Goal: Information Seeking & Learning: Compare options

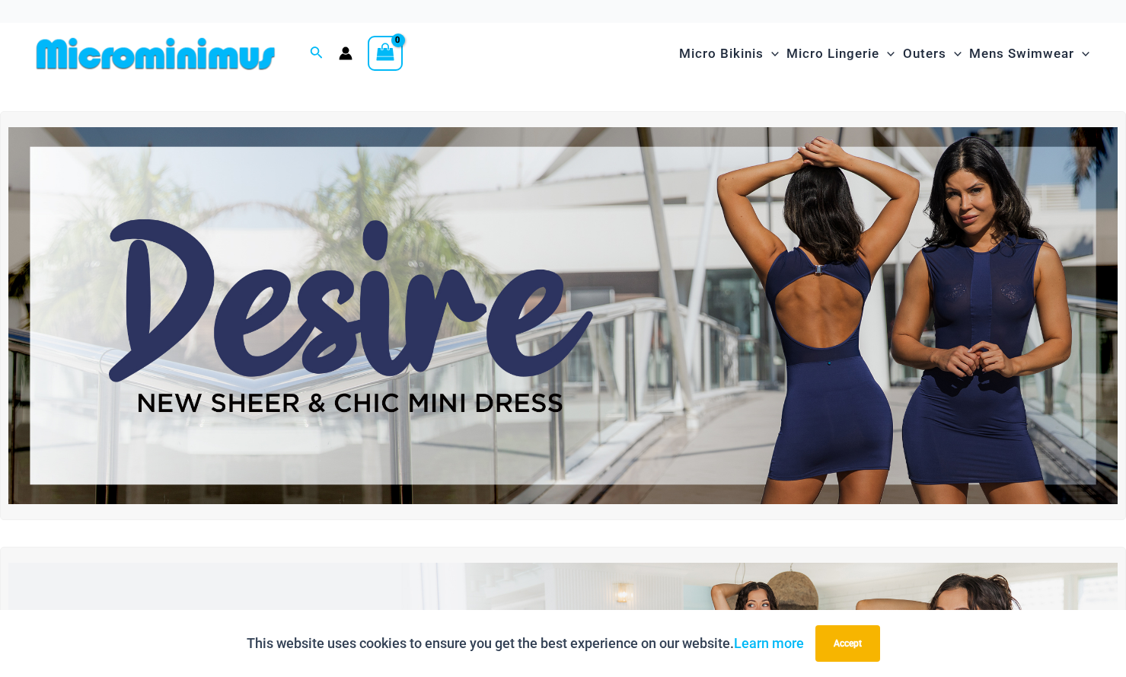
click at [170, 53] on img at bounding box center [155, 54] width 251 height 34
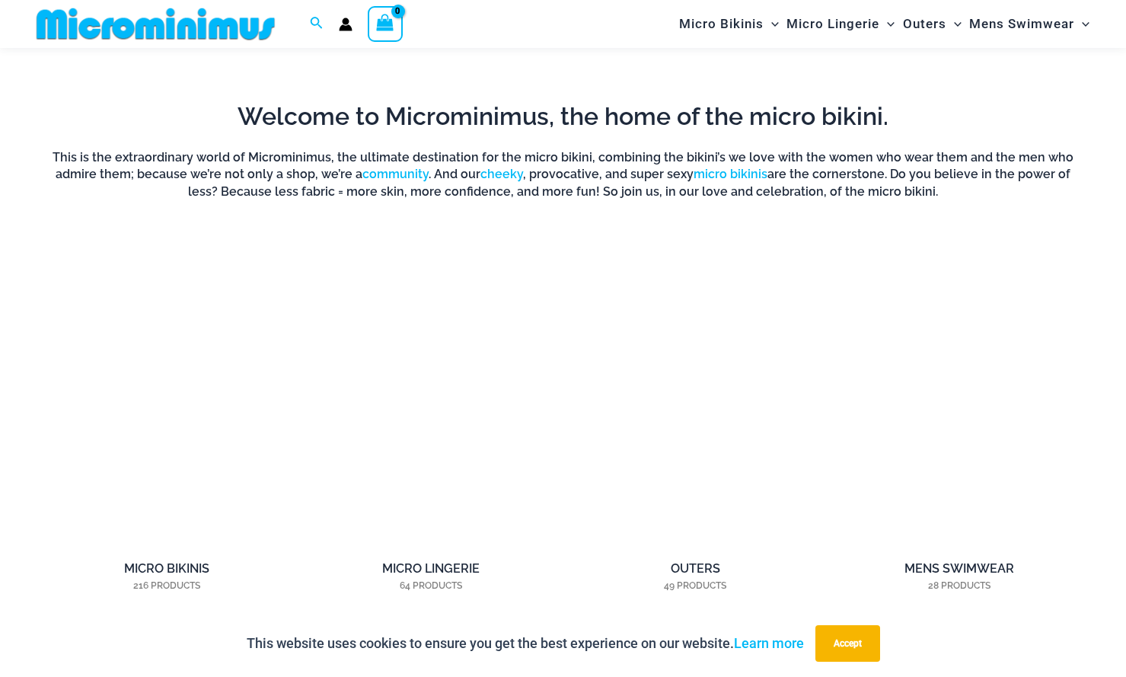
scroll to position [1055, 0]
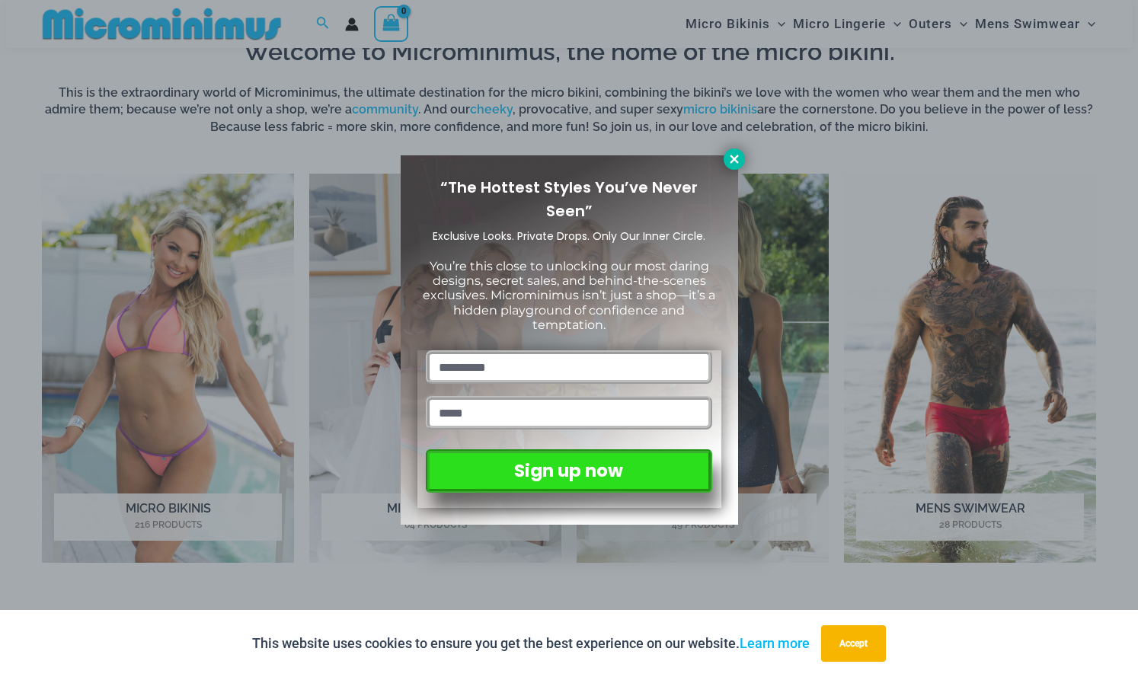
click at [730, 154] on icon at bounding box center [734, 159] width 14 height 14
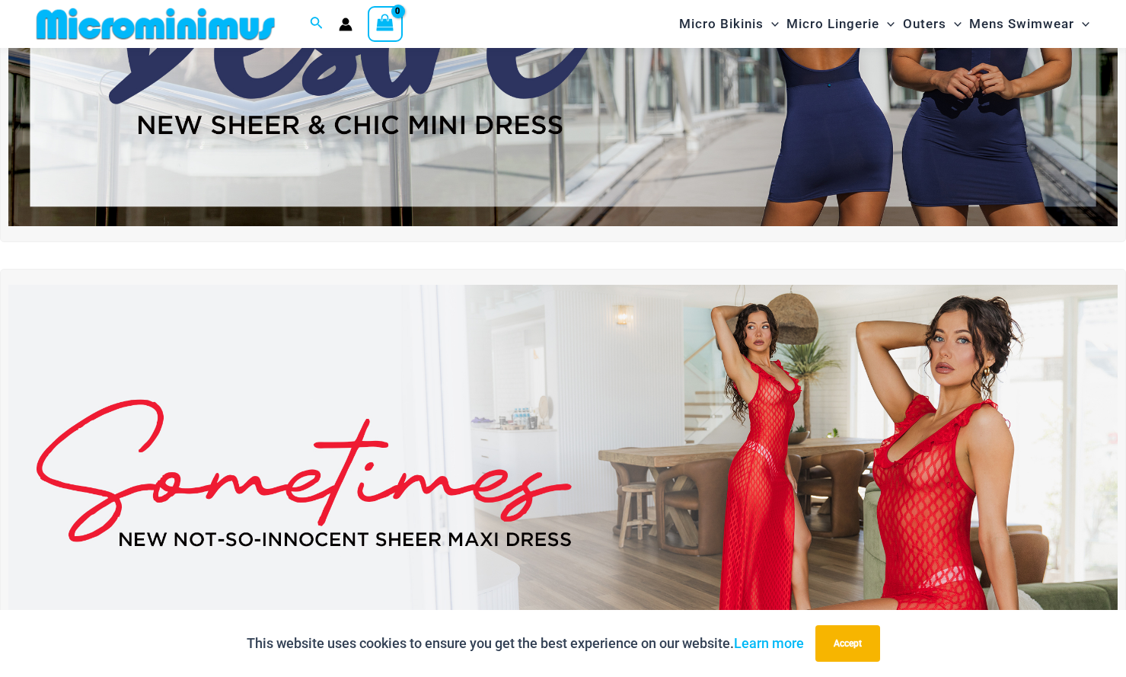
scroll to position [0, 0]
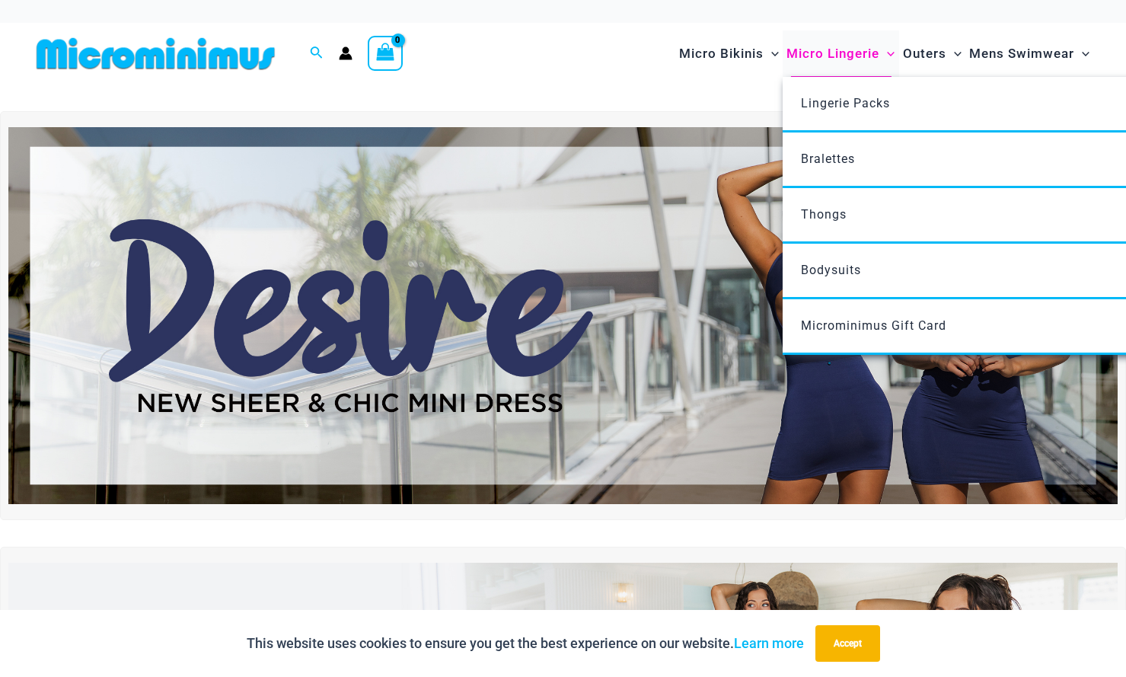
click at [818, 57] on span "Micro Lingerie" at bounding box center [833, 53] width 93 height 39
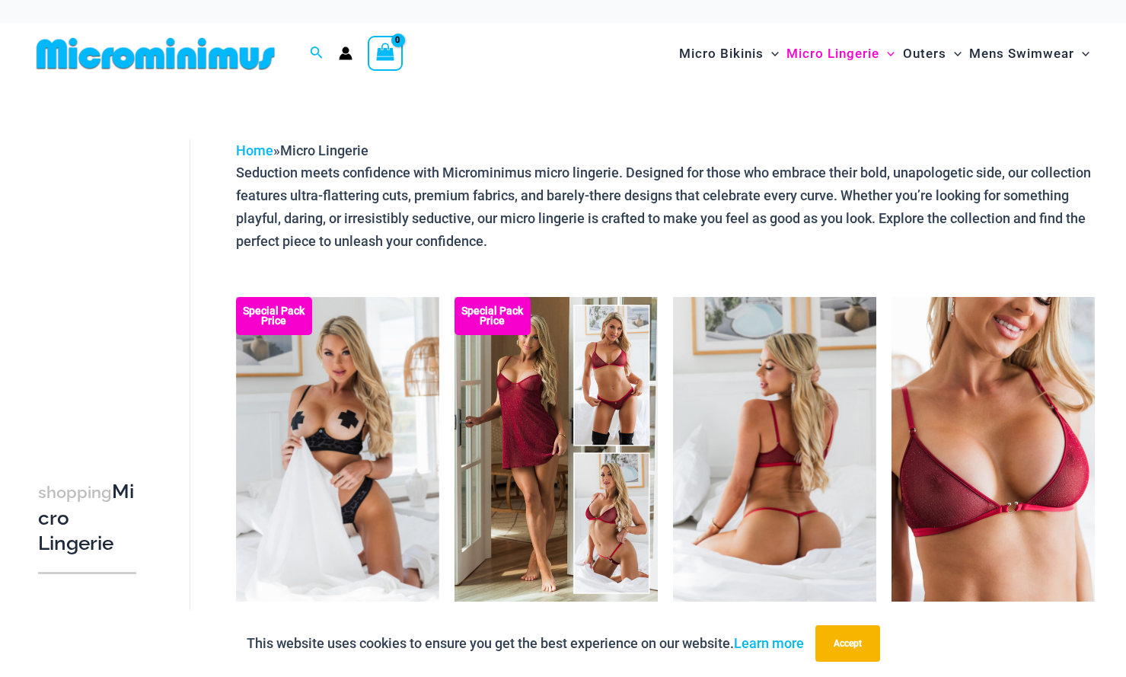
click at [772, 457] on img at bounding box center [774, 449] width 203 height 305
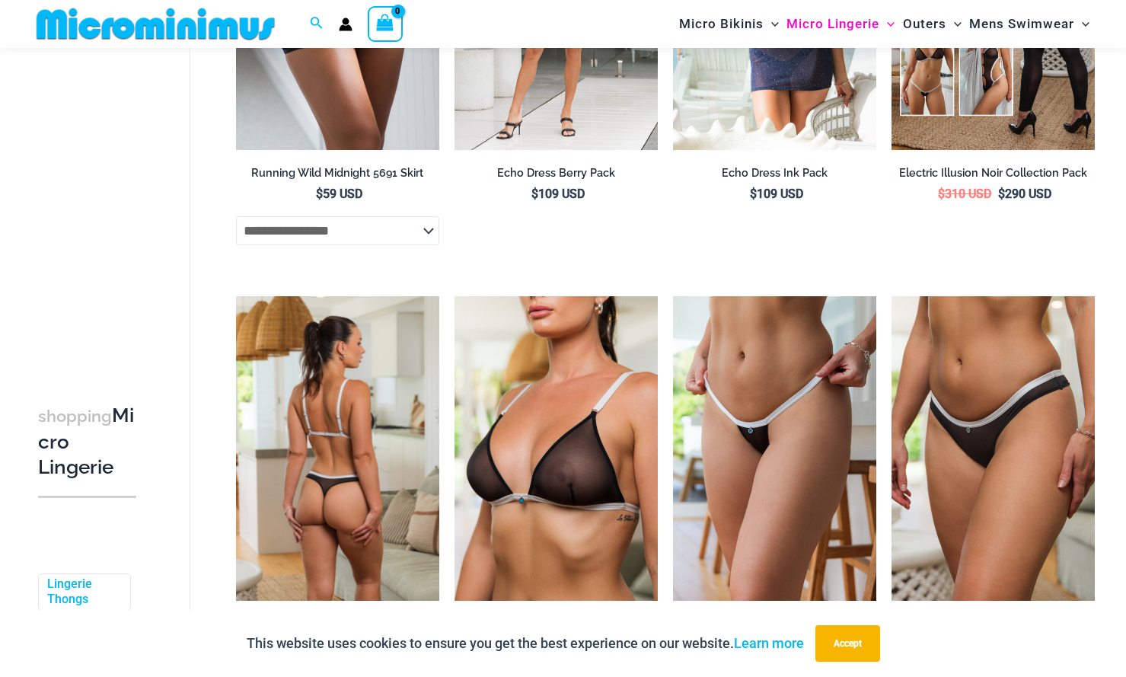
scroll to position [2348, 0]
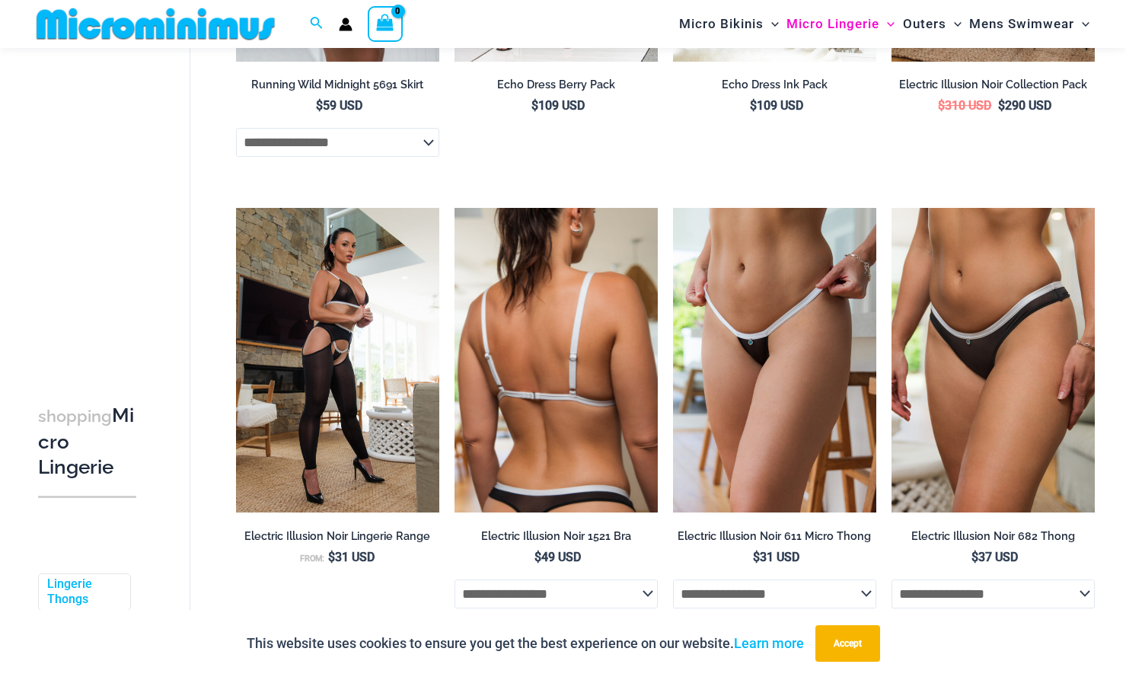
click at [593, 364] on img at bounding box center [556, 360] width 203 height 305
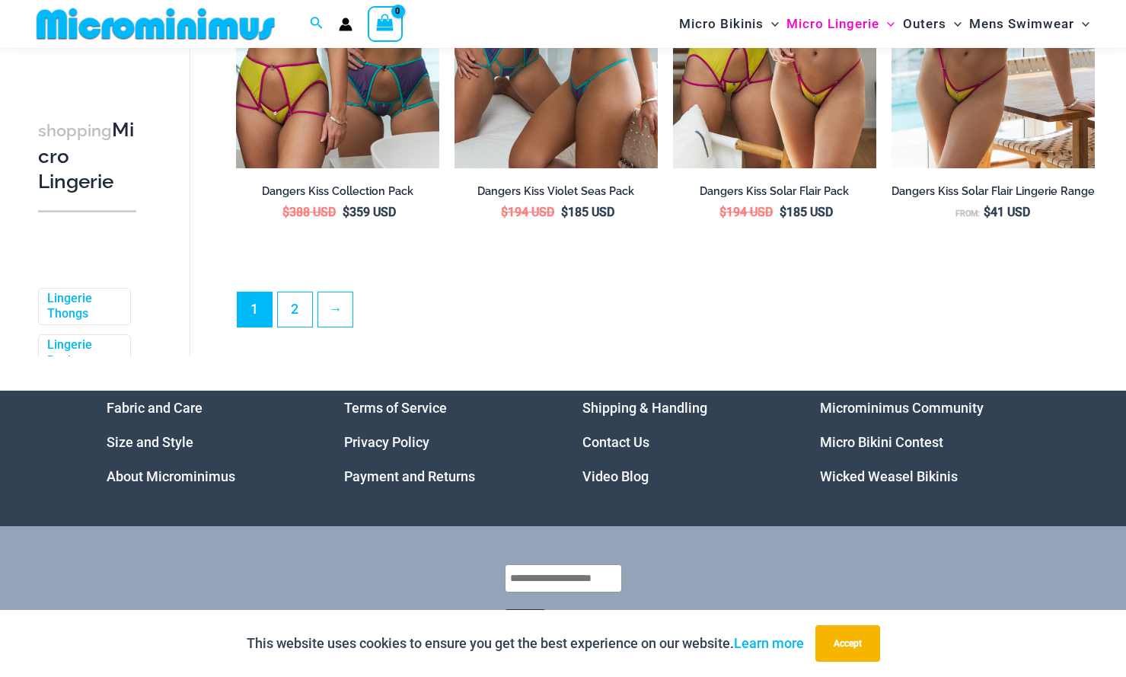
scroll to position [3643, 0]
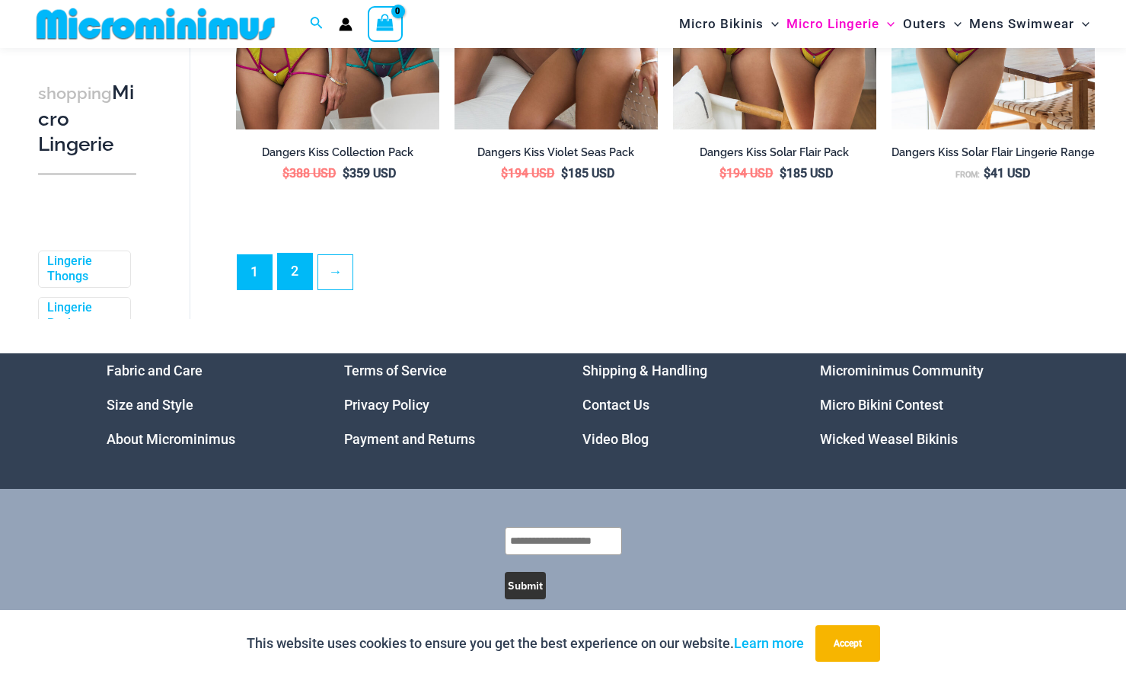
click at [294, 289] on link "2" at bounding box center [295, 272] width 34 height 36
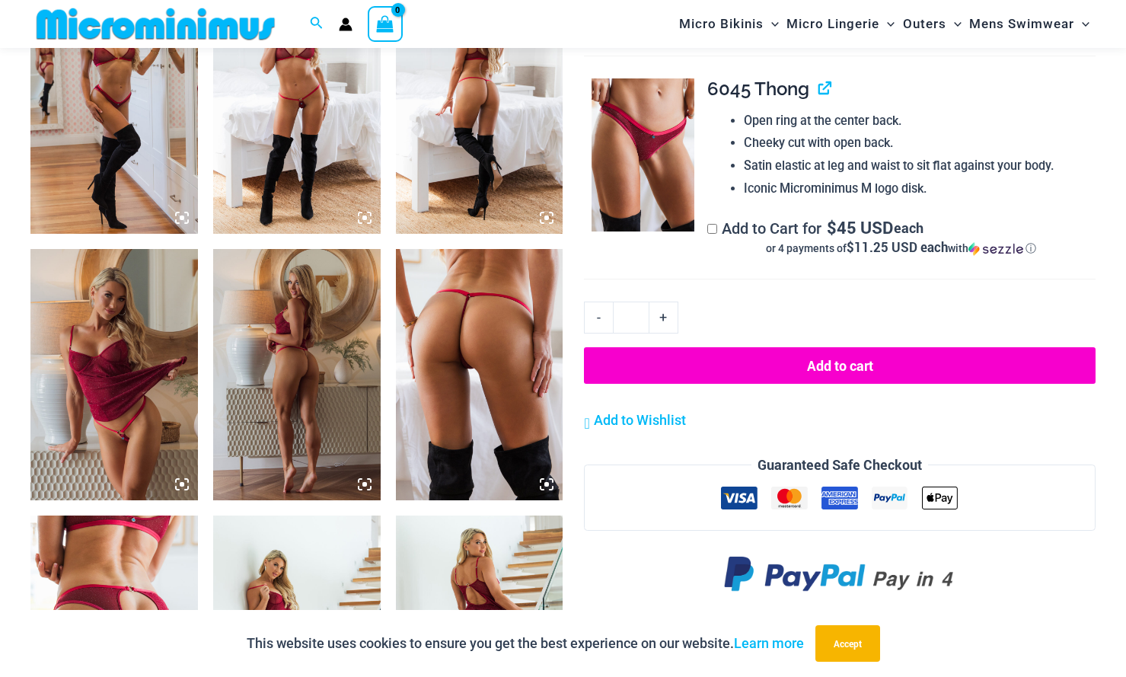
scroll to position [1282, 0]
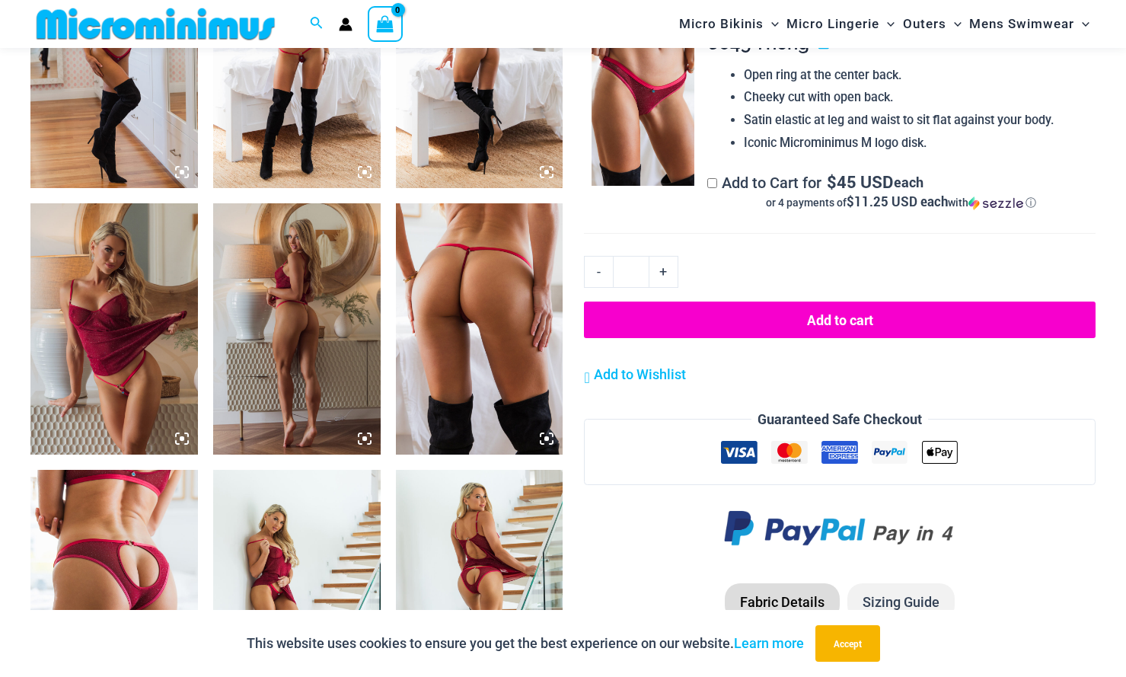
click at [481, 305] on img at bounding box center [480, 328] width 168 height 251
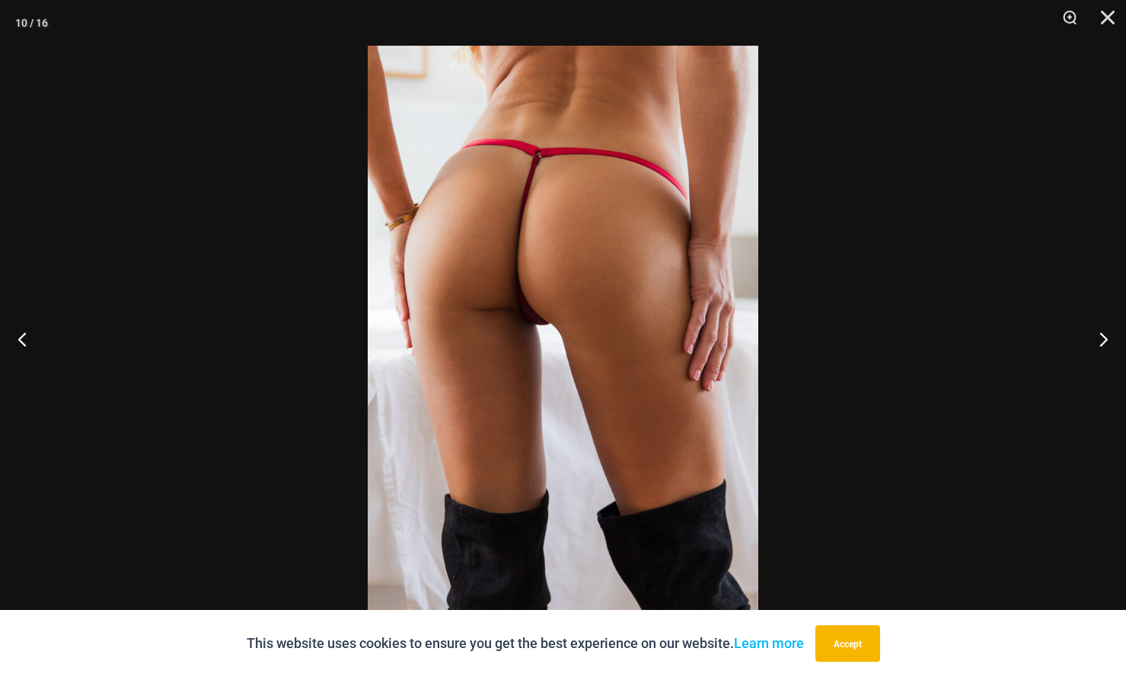
click at [908, 371] on div at bounding box center [563, 338] width 1126 height 677
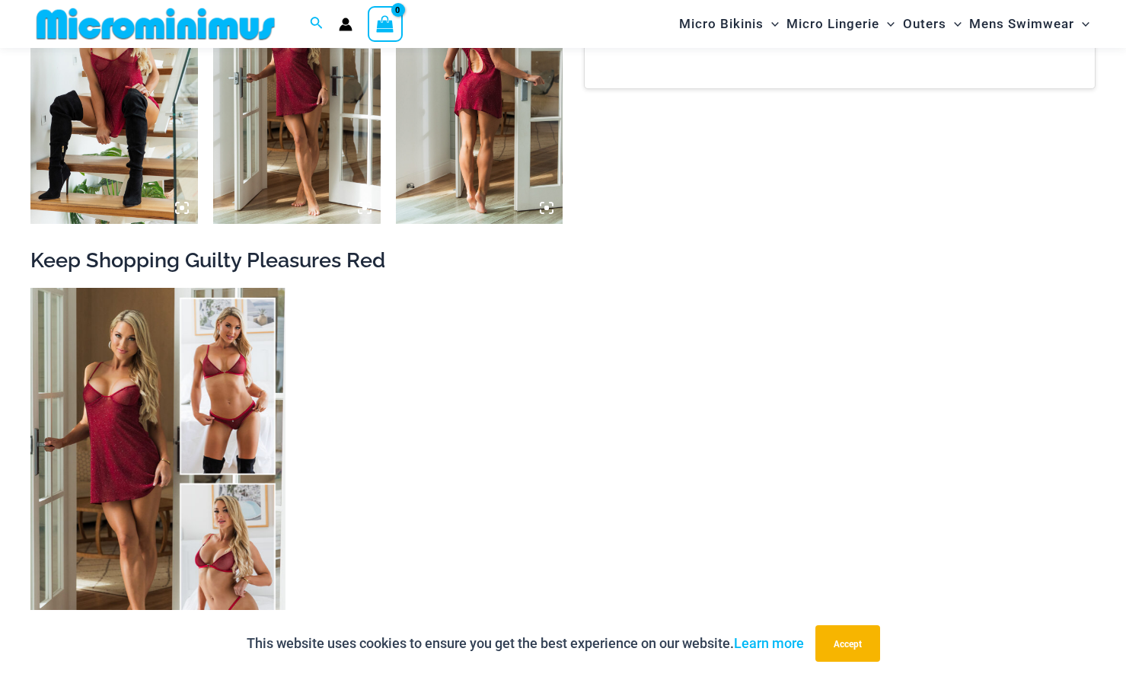
scroll to position [2120, 0]
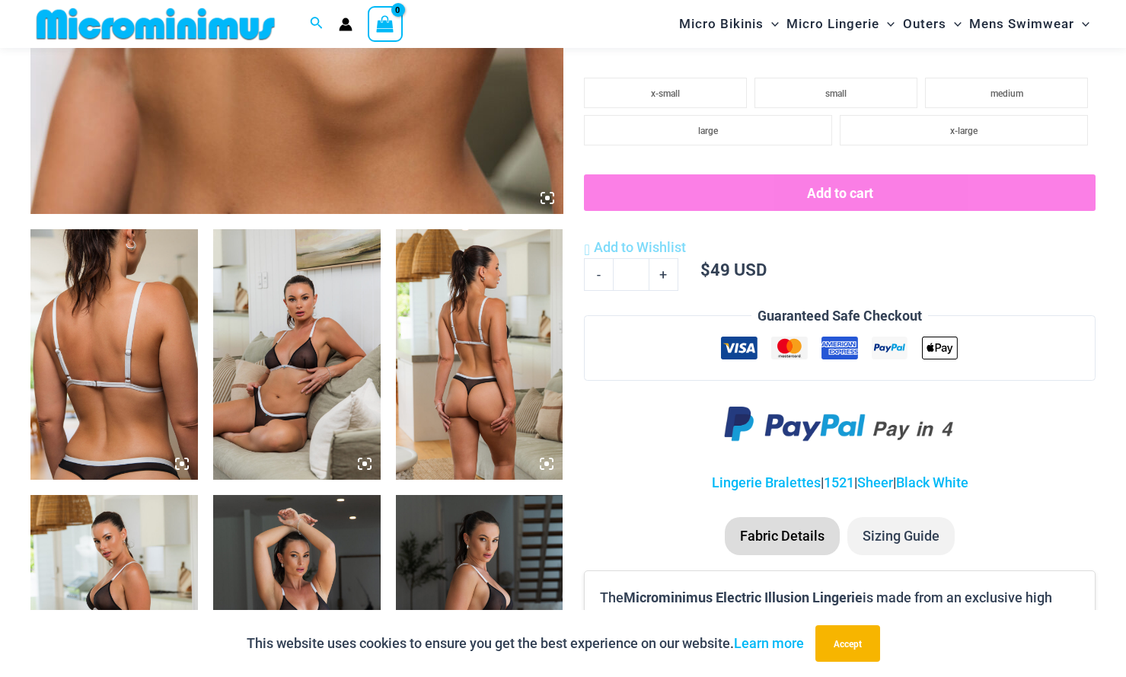
scroll to position [748, 0]
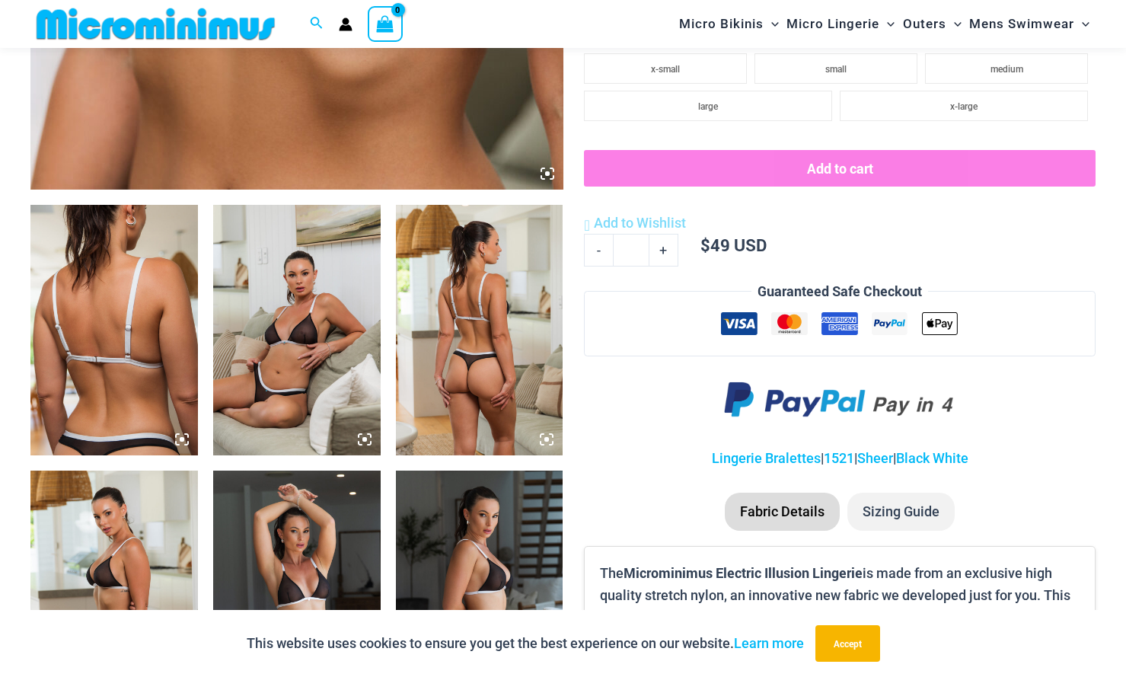
click at [171, 363] on img at bounding box center [114, 330] width 168 height 251
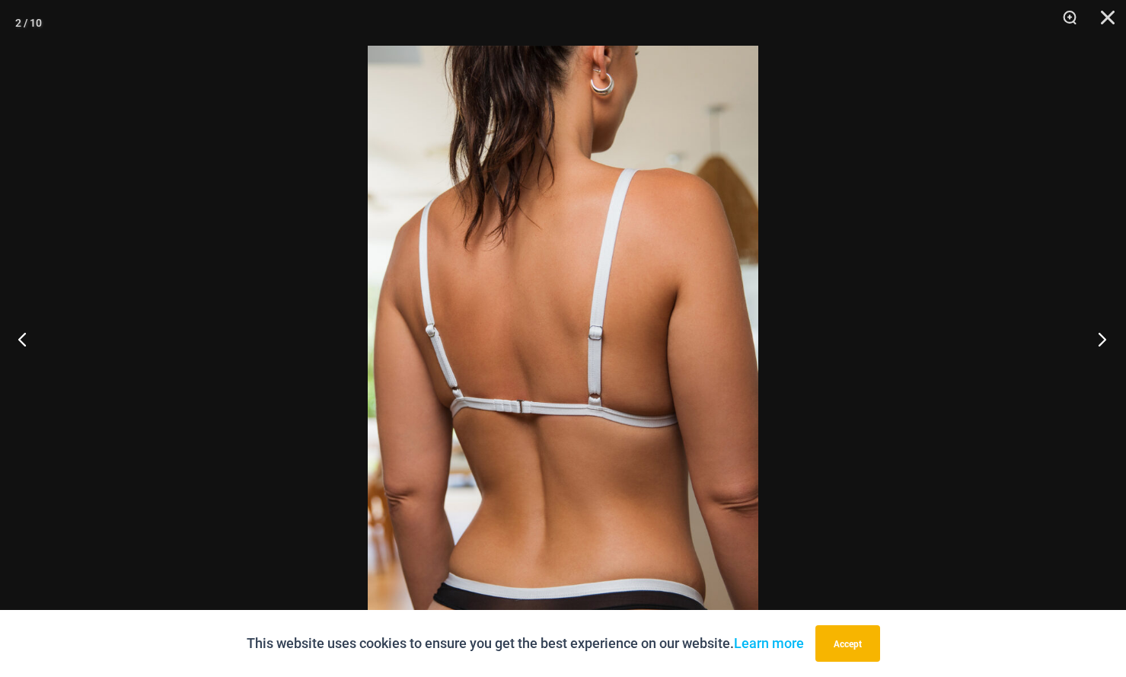
click at [1092, 353] on button "Next" at bounding box center [1097, 339] width 57 height 76
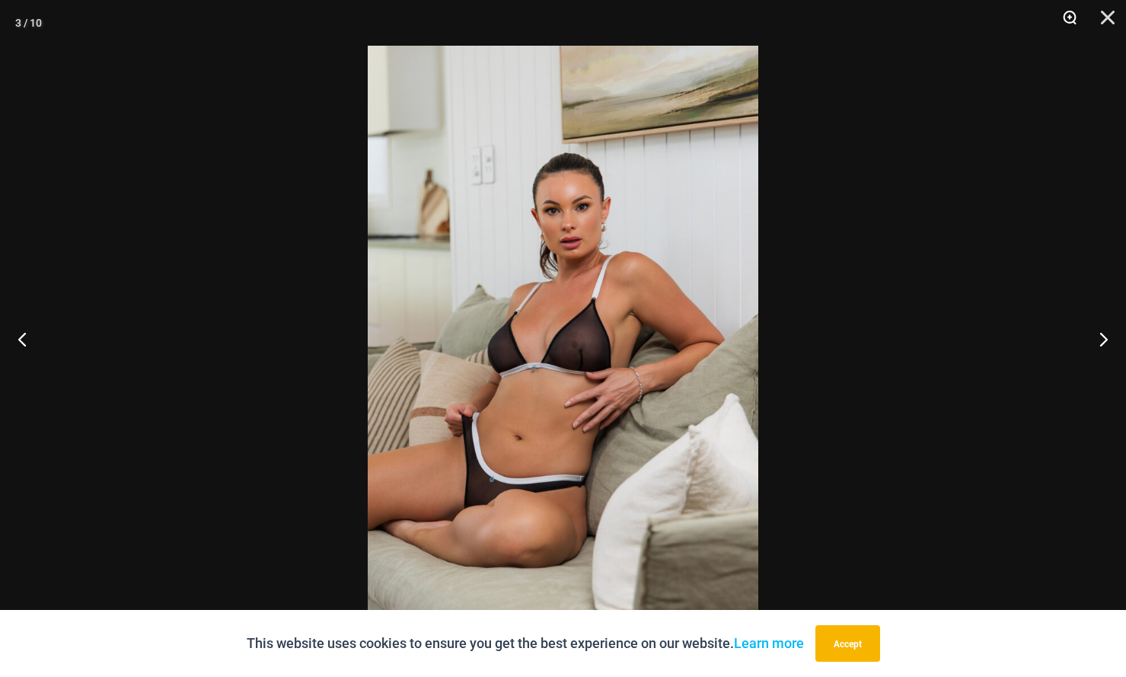
click at [1071, 17] on button "Zoom" at bounding box center [1064, 23] width 38 height 46
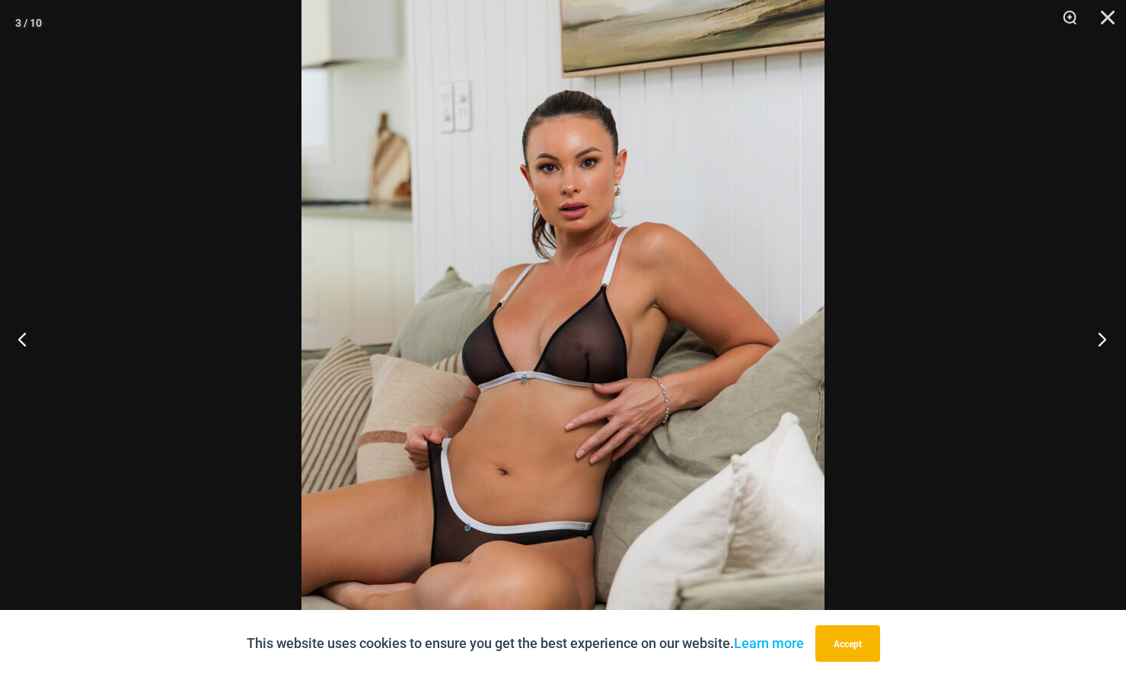
click at [1101, 344] on button "Next" at bounding box center [1097, 339] width 57 height 76
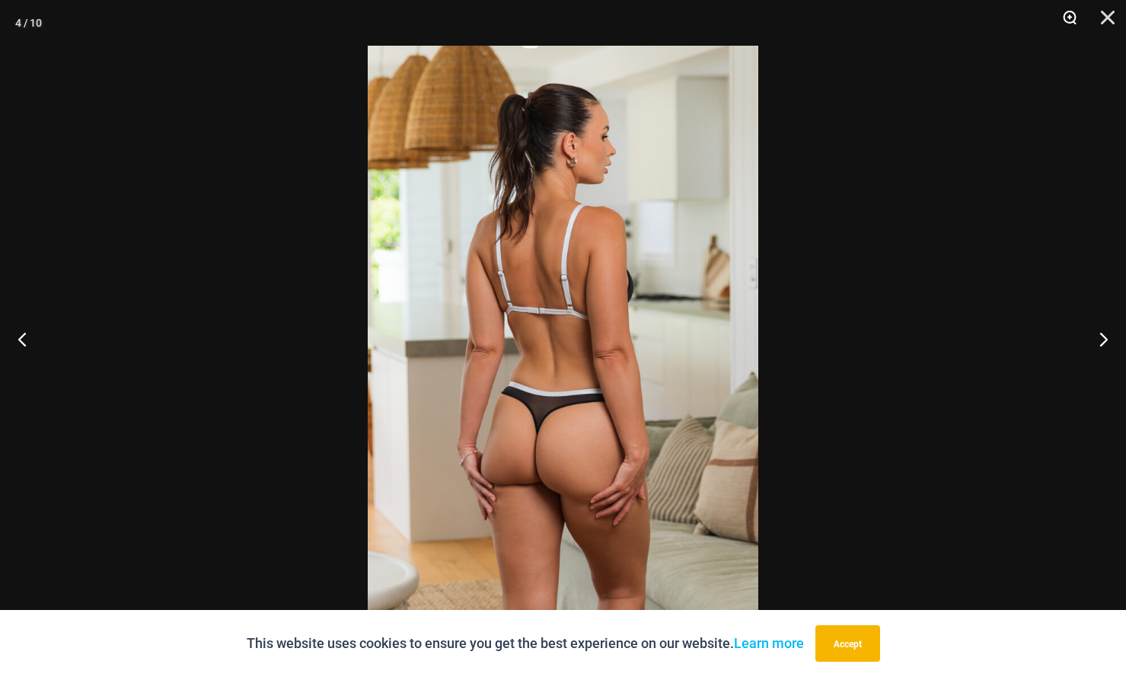
click at [1071, 21] on button "Zoom" at bounding box center [1064, 23] width 38 height 46
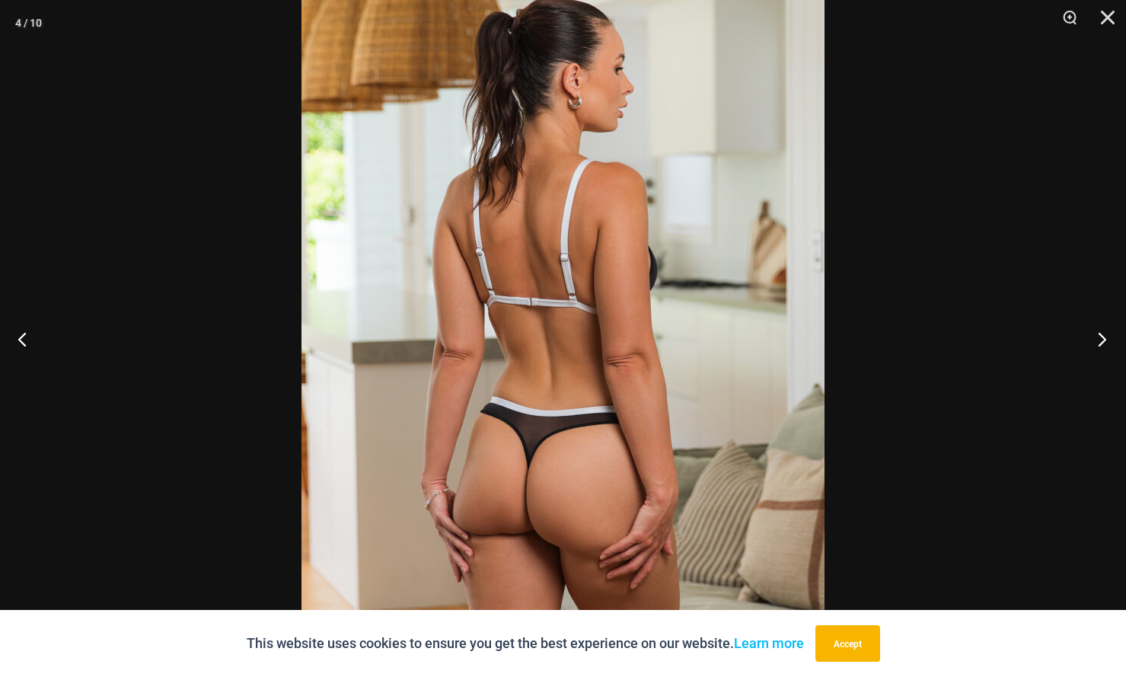
click at [1100, 341] on button "Next" at bounding box center [1097, 339] width 57 height 76
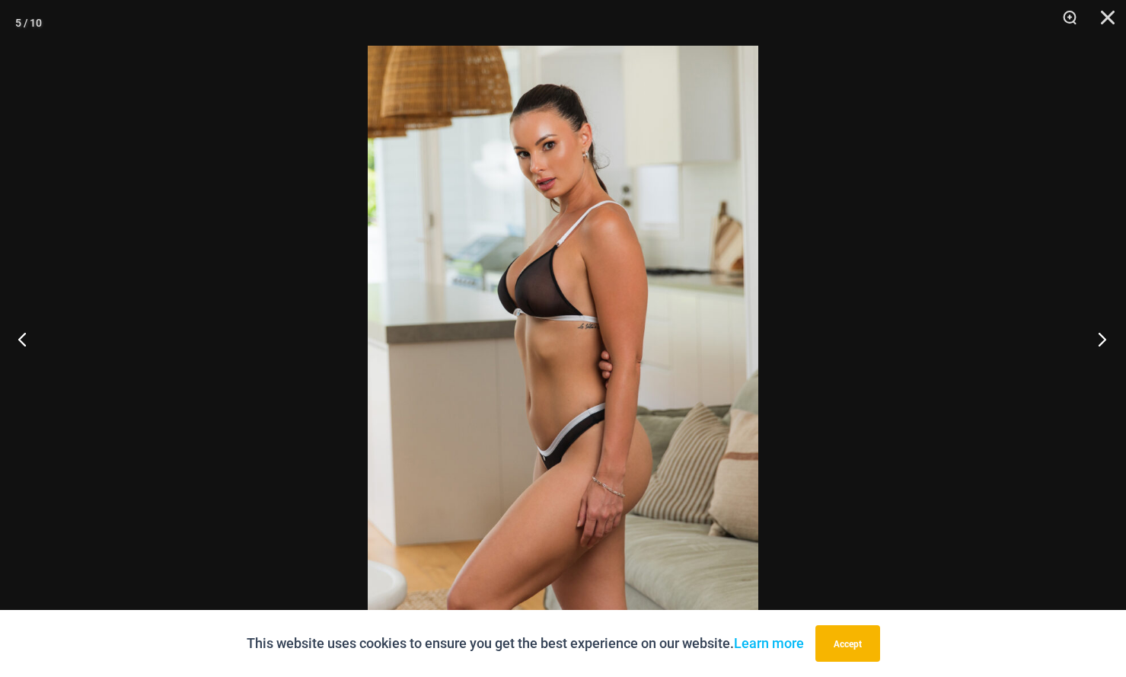
click at [1096, 337] on button "Next" at bounding box center [1097, 339] width 57 height 76
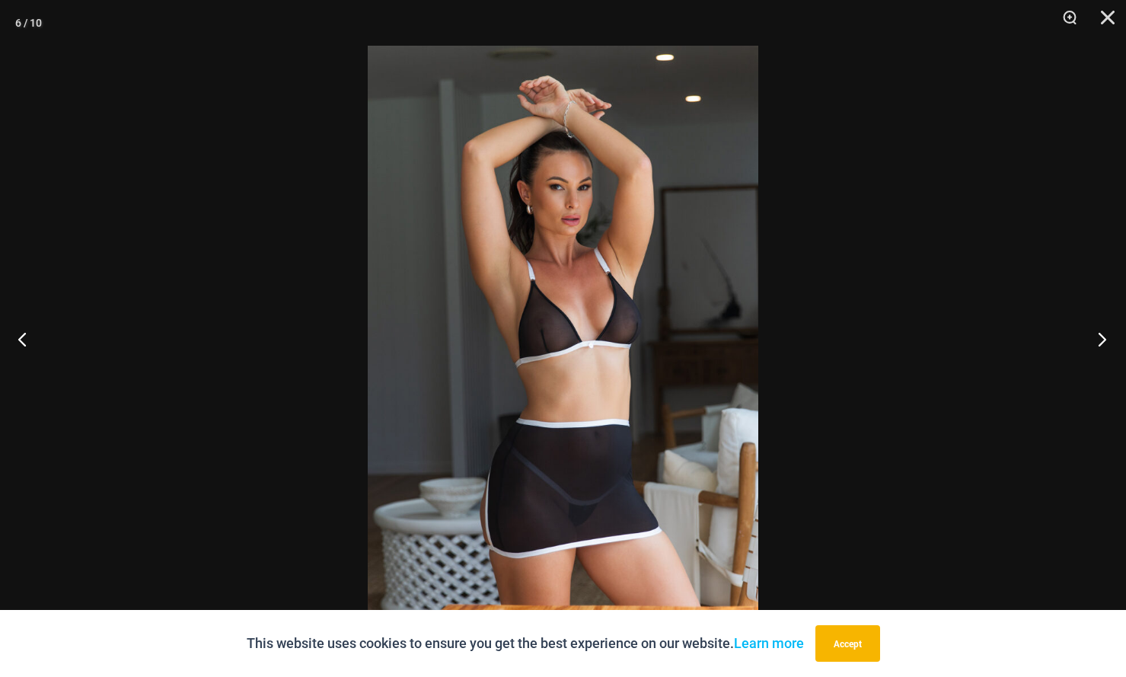
click at [1096, 337] on button "Next" at bounding box center [1097, 339] width 57 height 76
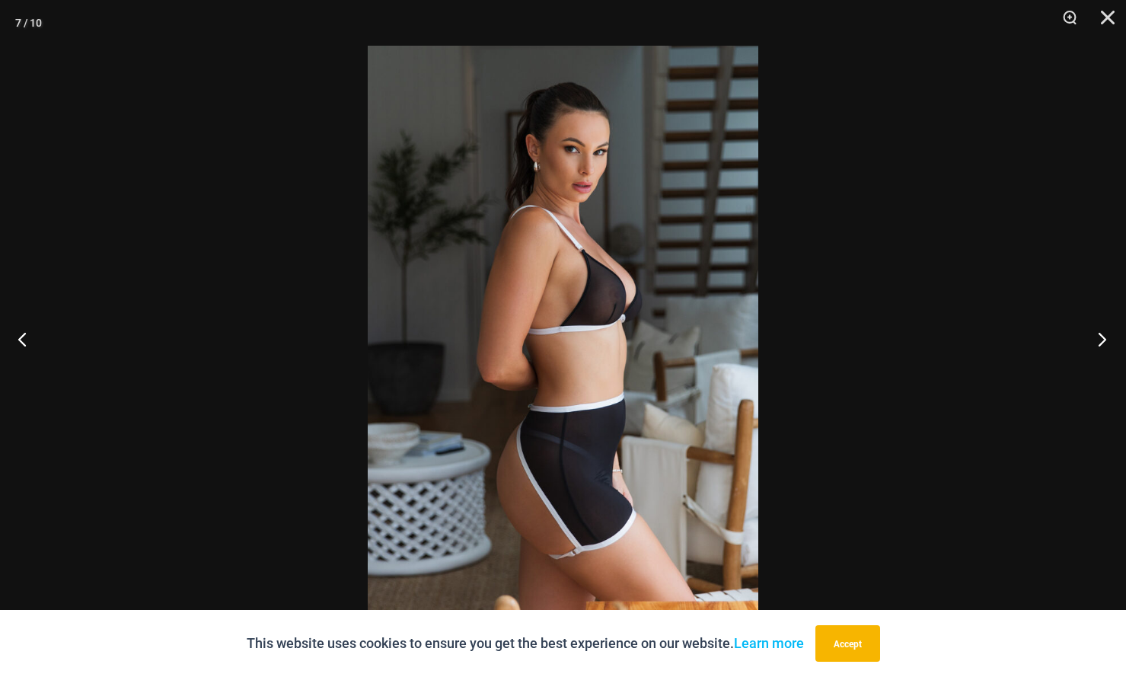
click at [1096, 337] on button "Next" at bounding box center [1097, 339] width 57 height 76
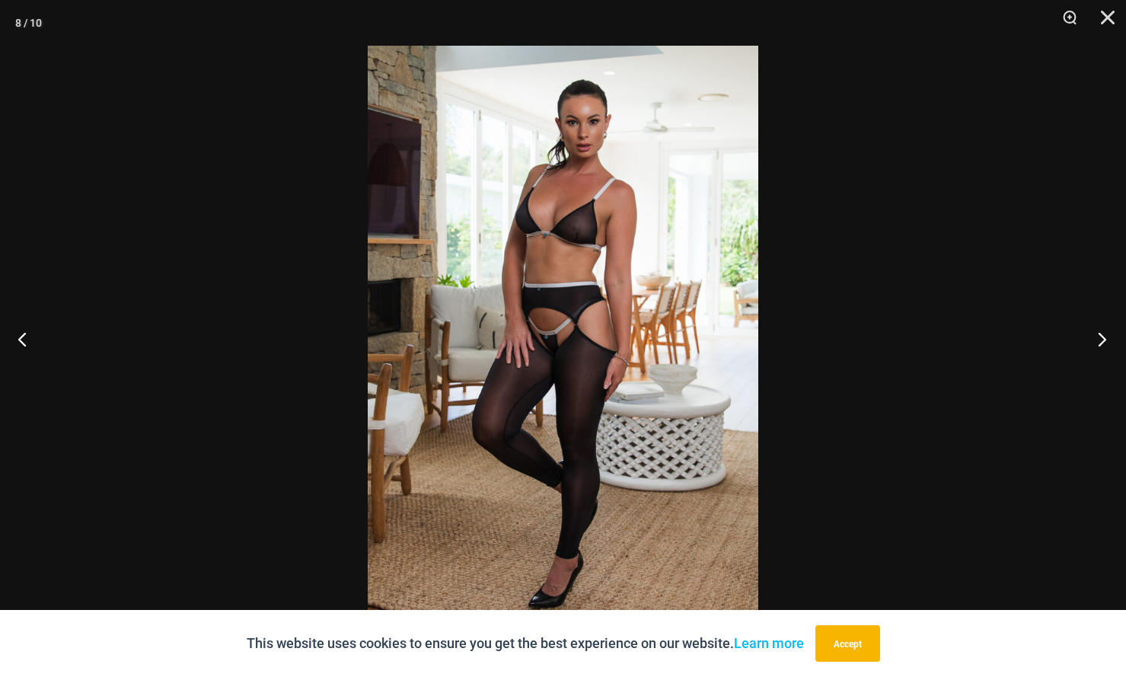
click at [1095, 336] on button "Next" at bounding box center [1097, 339] width 57 height 76
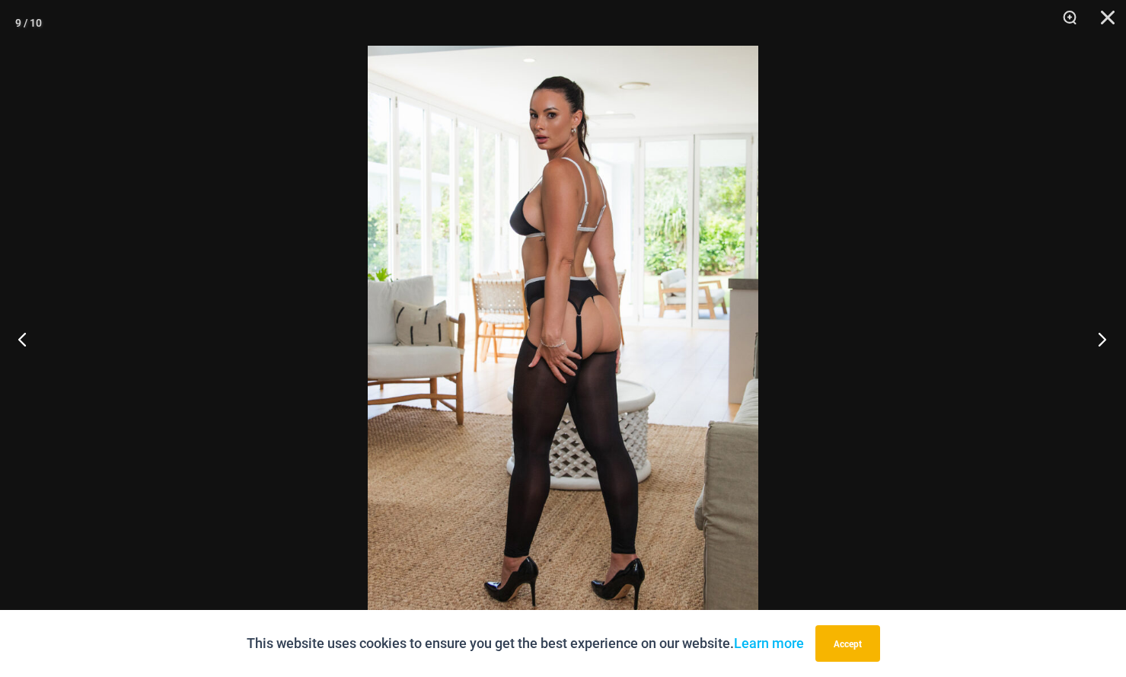
click at [1074, 338] on button "Next" at bounding box center [1097, 339] width 57 height 76
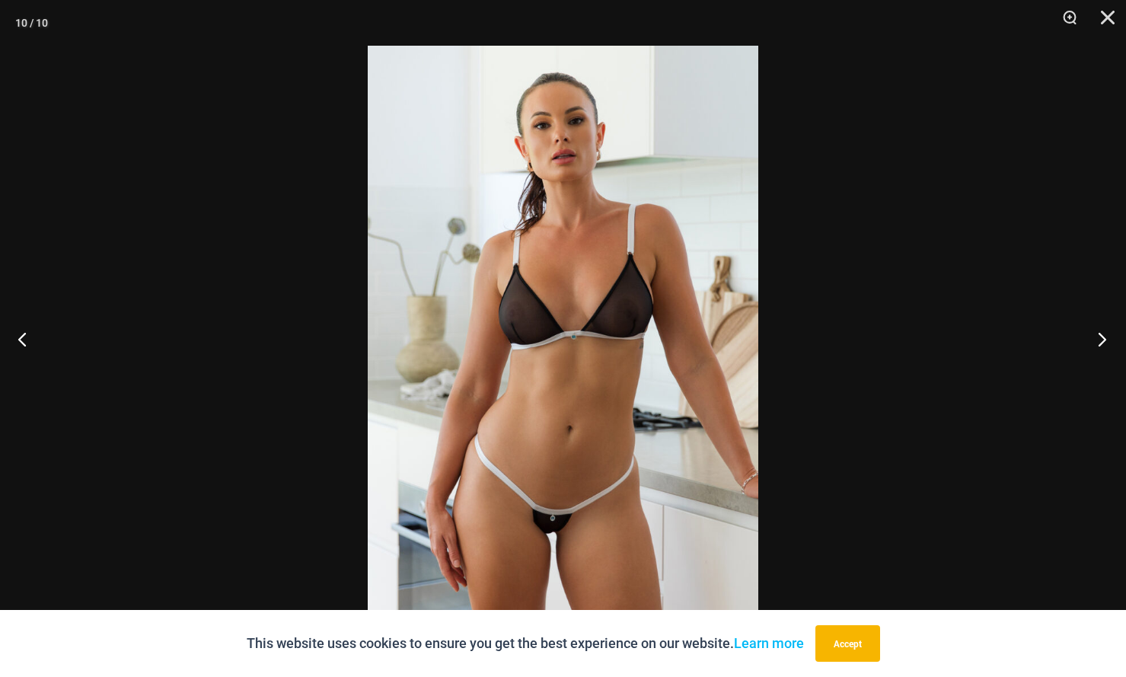
click at [1074, 338] on button "Next" at bounding box center [1097, 339] width 57 height 76
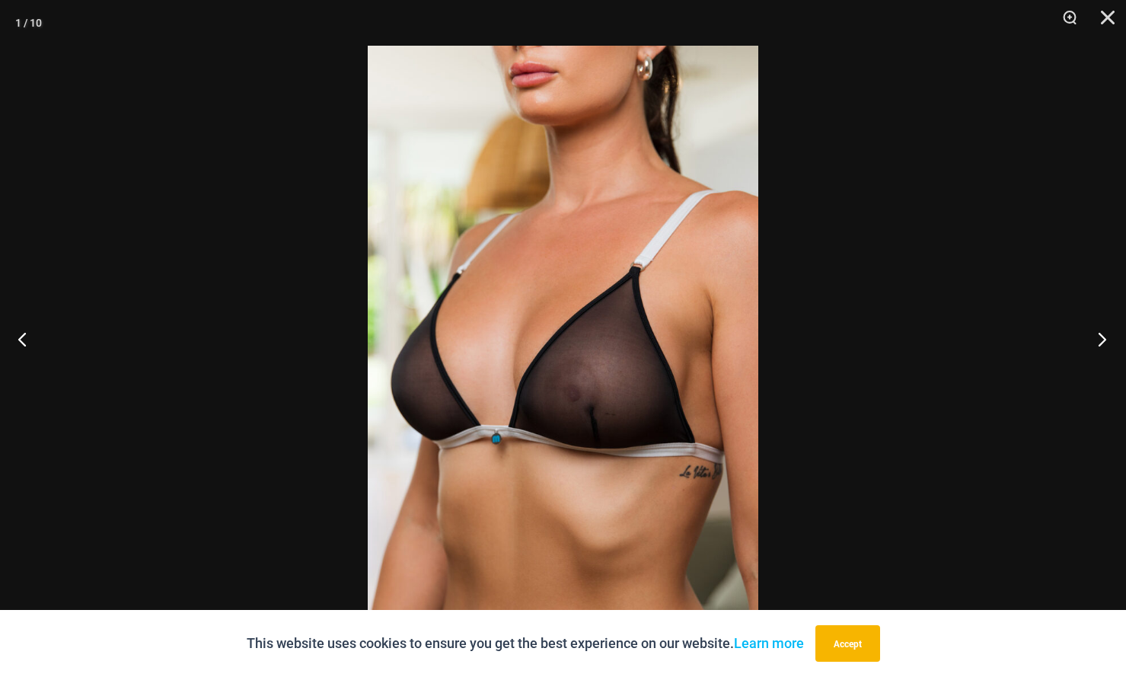
click at [1087, 332] on button "Next" at bounding box center [1097, 339] width 57 height 76
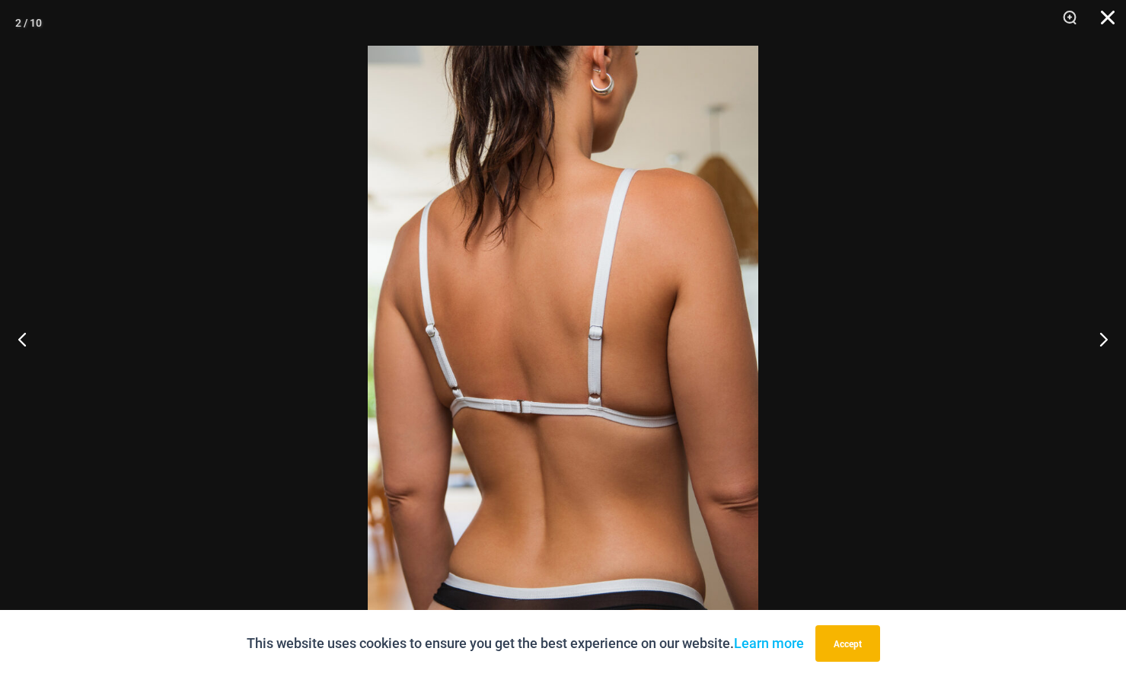
click at [1105, 18] on button "Close" at bounding box center [1103, 23] width 38 height 46
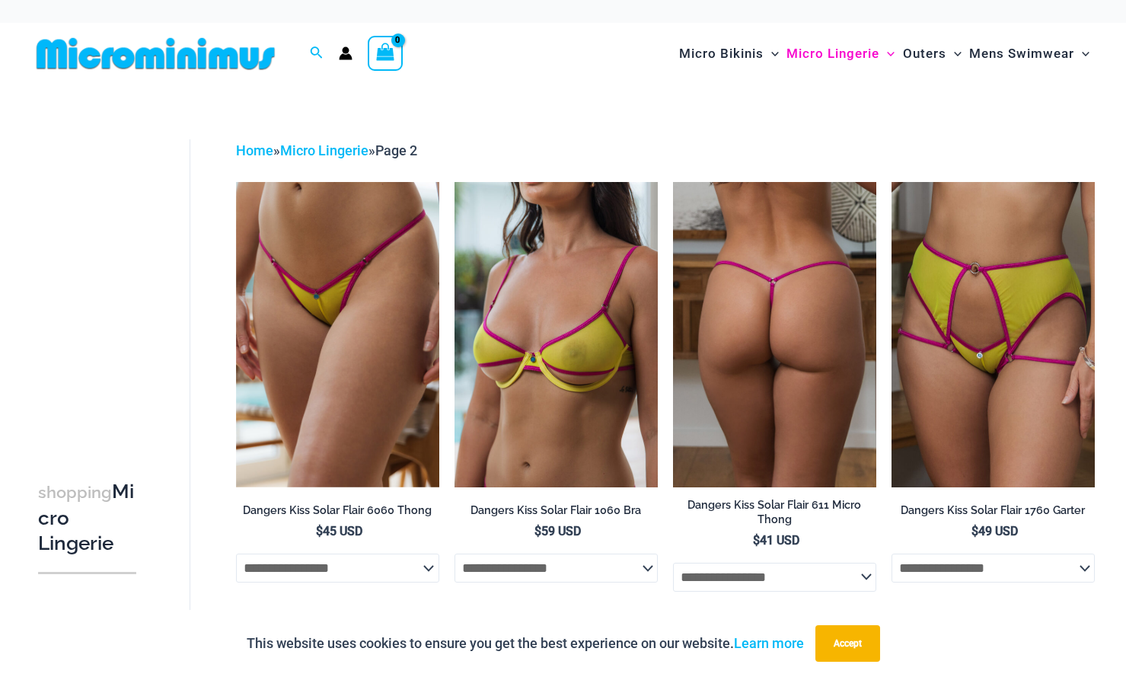
click at [788, 328] on img at bounding box center [774, 334] width 203 height 305
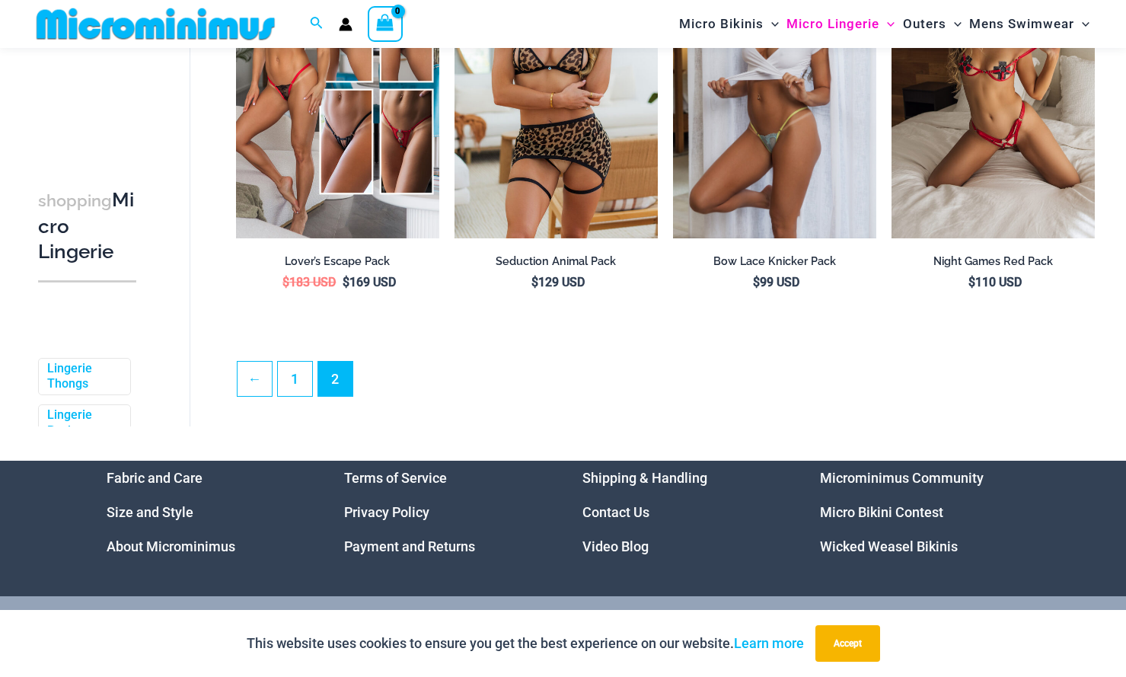
scroll to position [3445, 0]
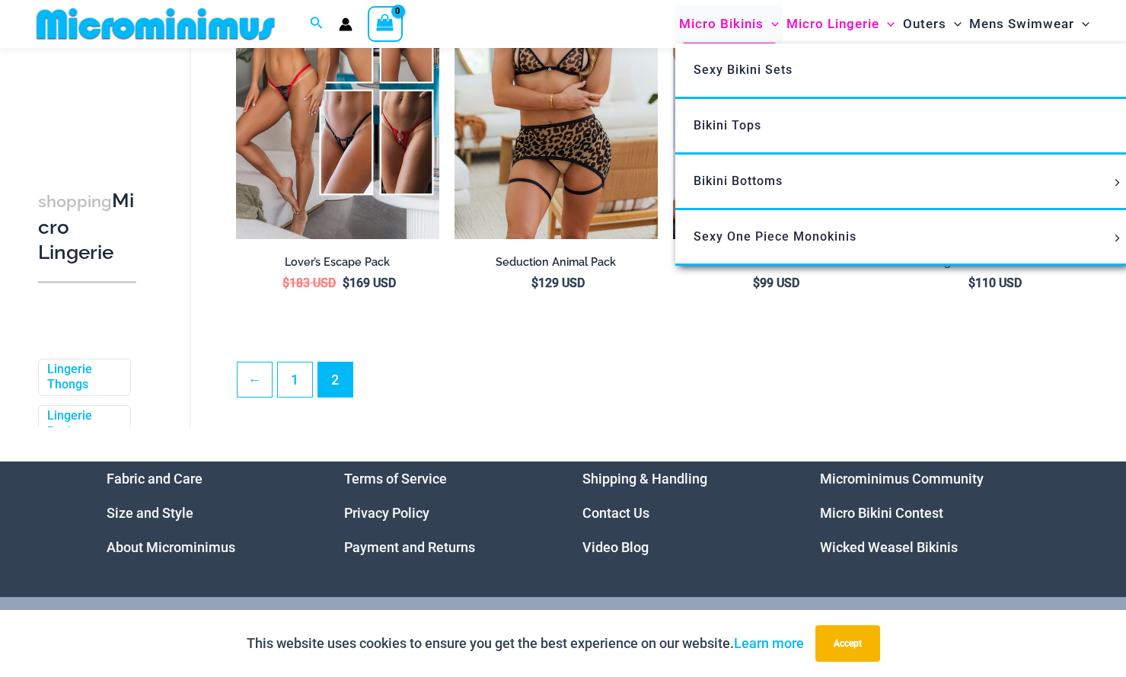
click at [731, 27] on span "Micro Bikinis" at bounding box center [721, 24] width 85 height 39
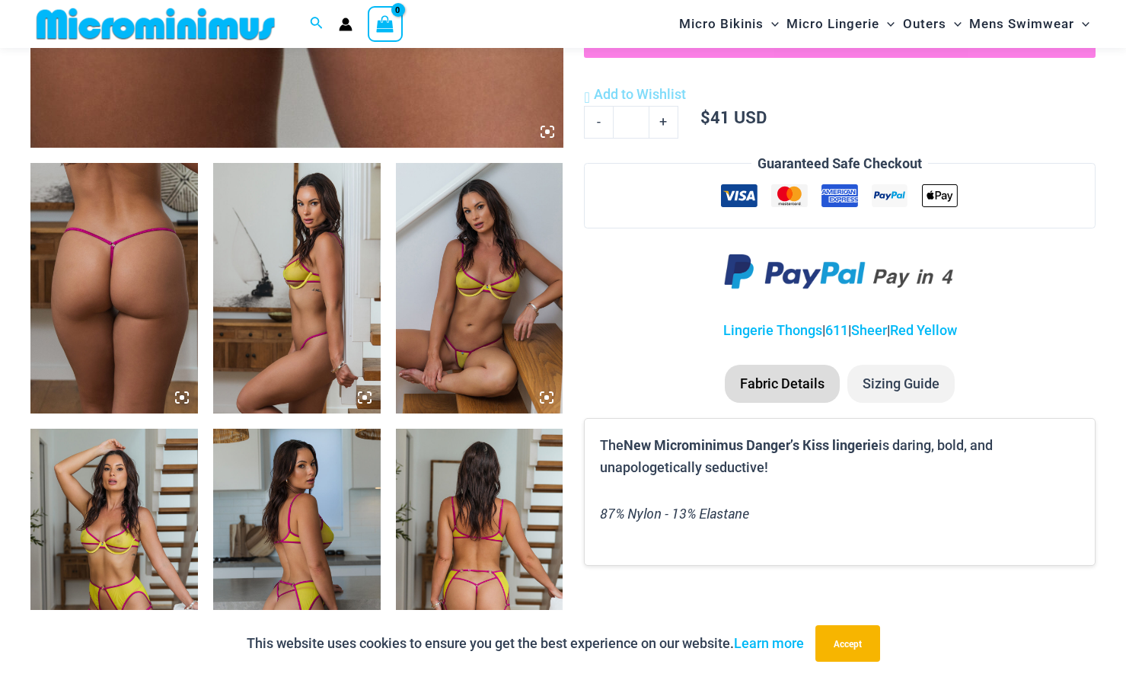
scroll to position [684, 0]
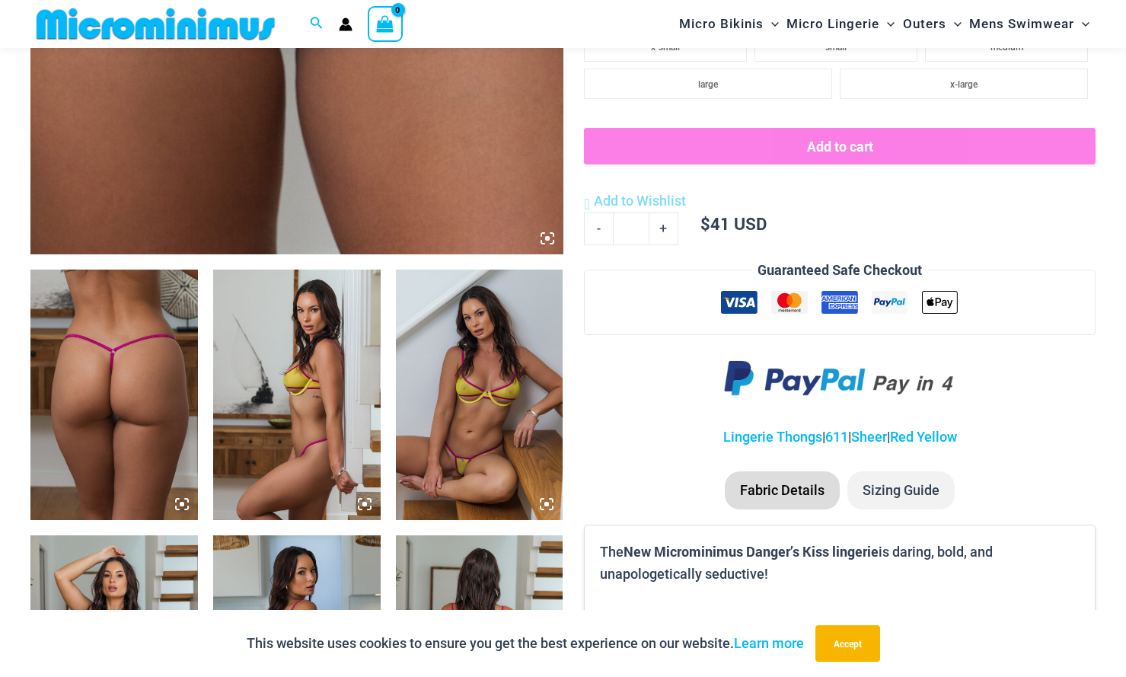
click at [142, 387] on img at bounding box center [114, 395] width 168 height 251
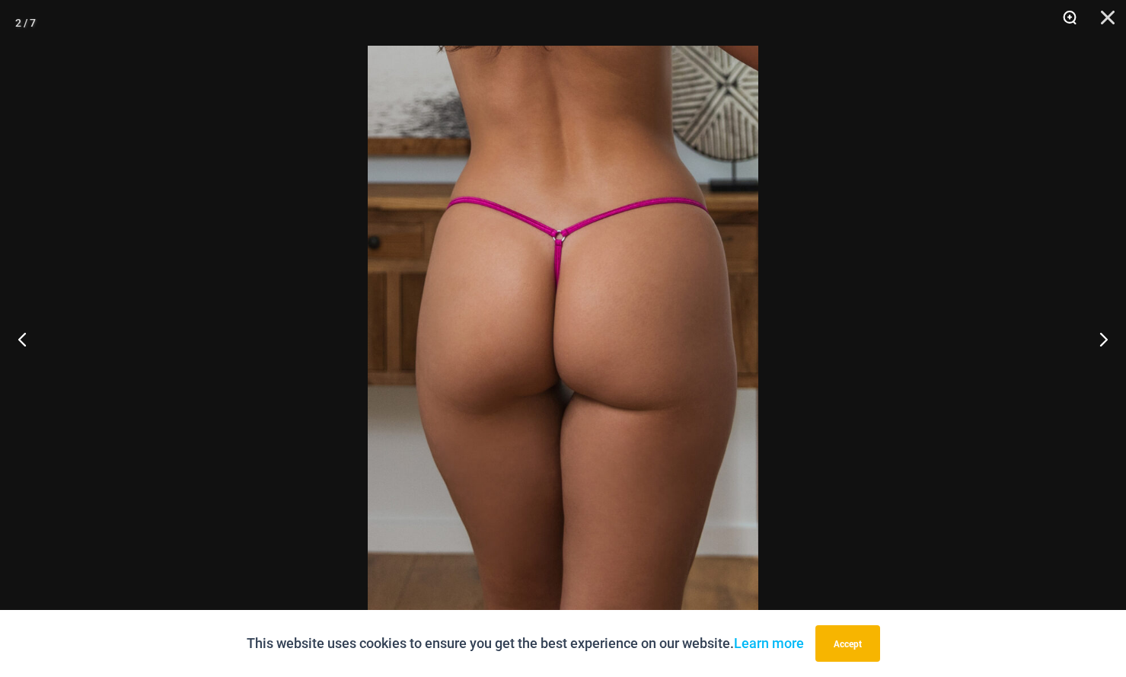
click at [1072, 19] on button "Zoom" at bounding box center [1064, 23] width 38 height 46
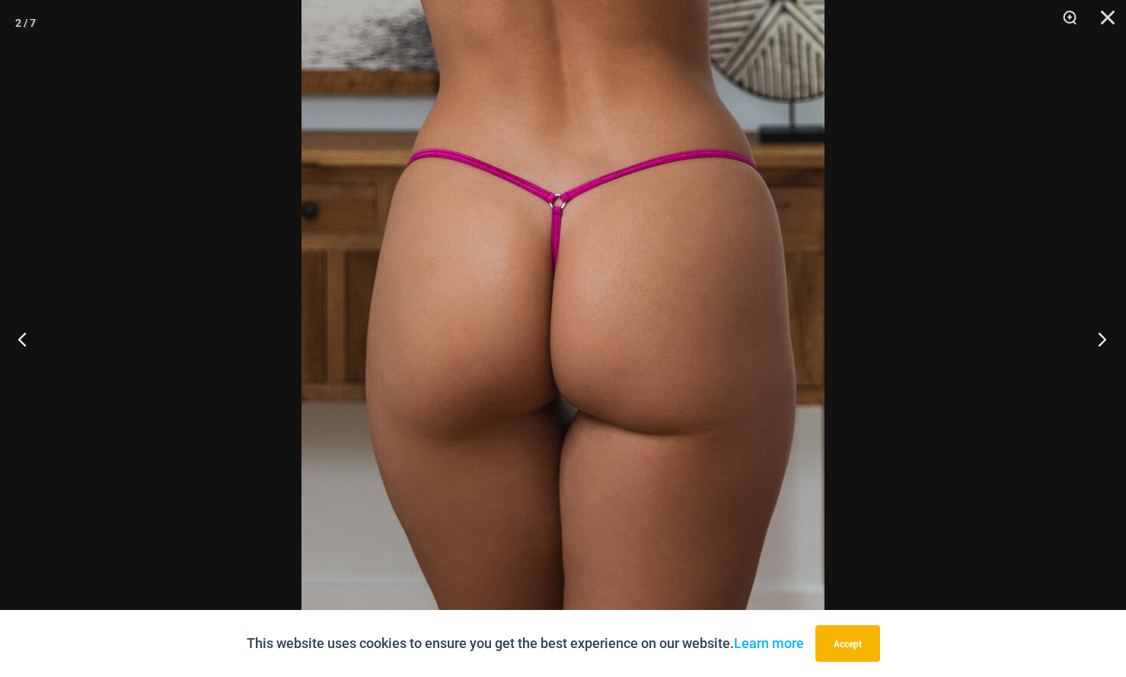
click at [1099, 343] on button "Next" at bounding box center [1097, 339] width 57 height 76
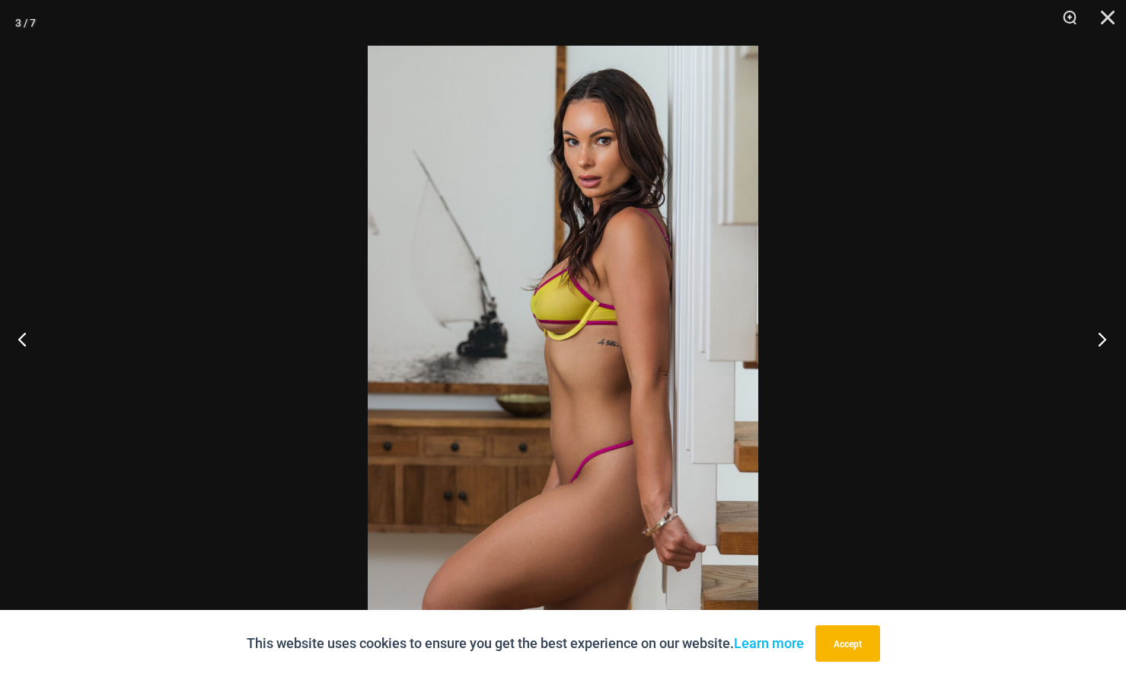
click at [1099, 343] on button "Next" at bounding box center [1097, 339] width 57 height 76
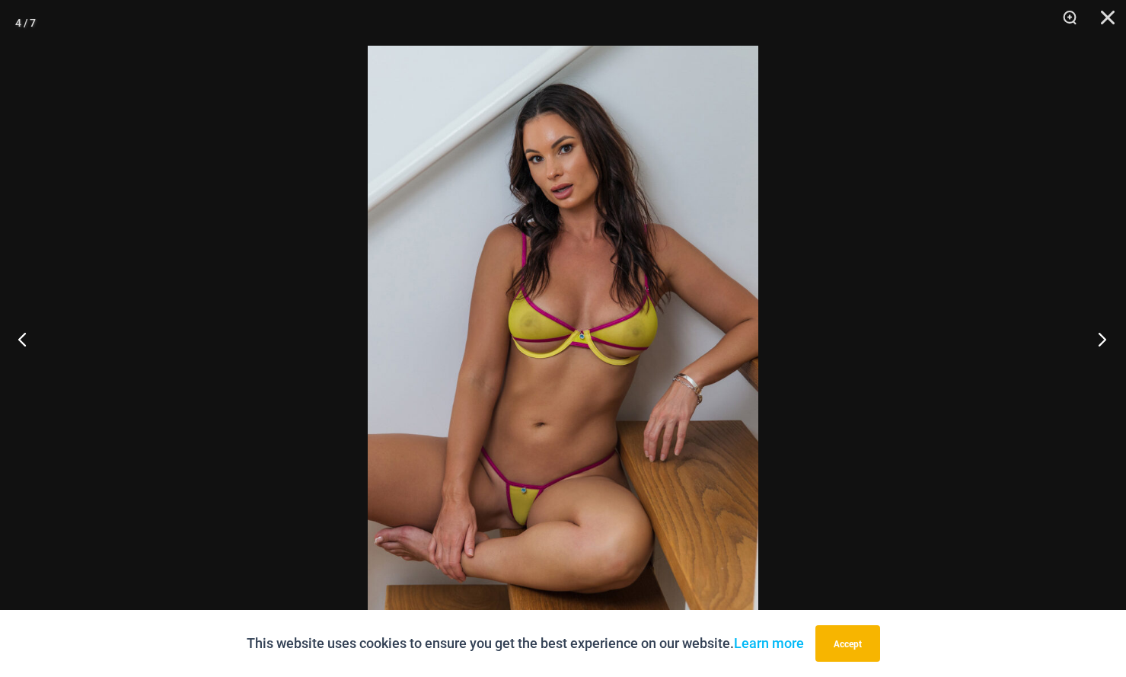
click at [1101, 337] on button "Next" at bounding box center [1097, 339] width 57 height 76
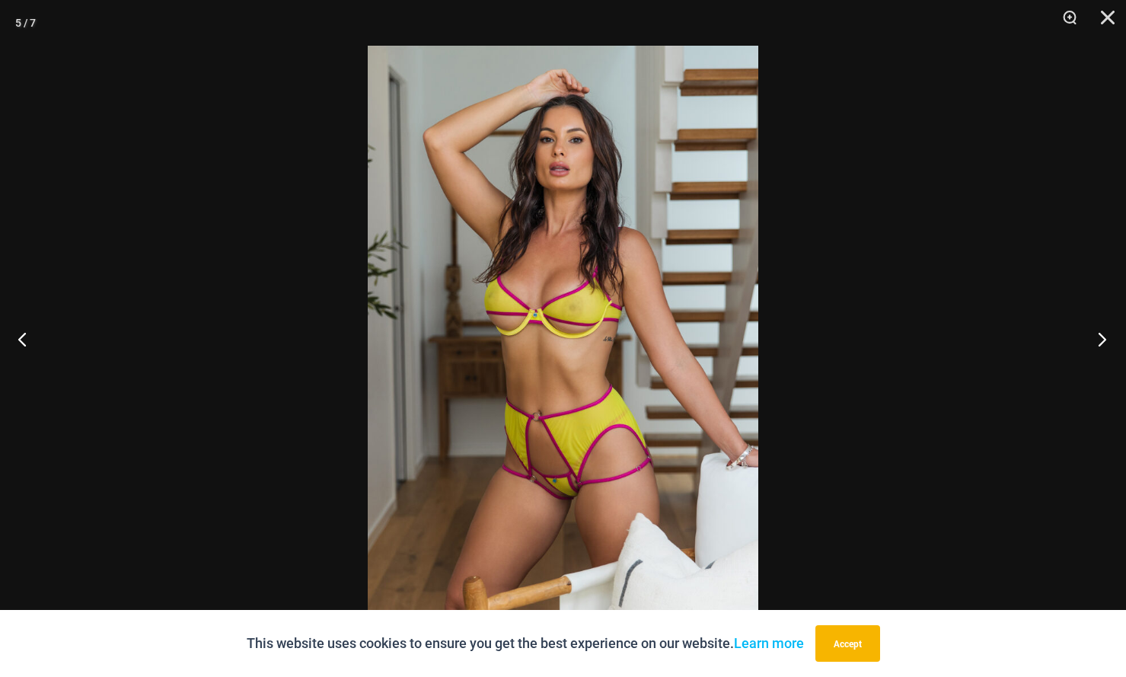
click at [1101, 337] on button "Next" at bounding box center [1097, 339] width 57 height 76
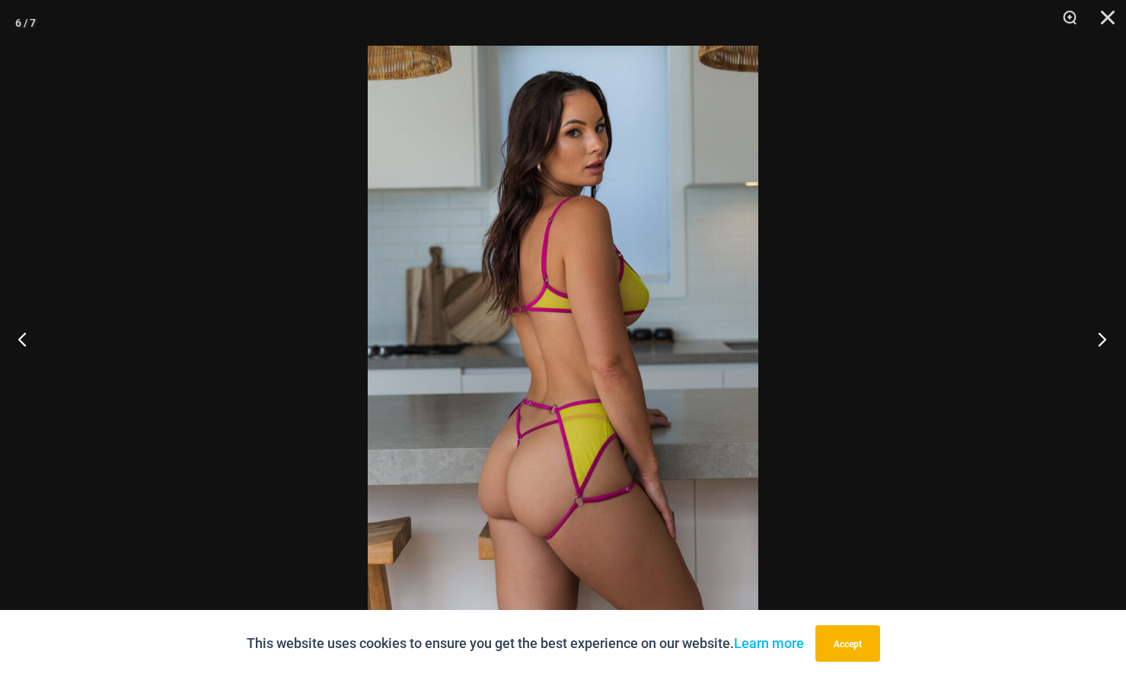
click at [1101, 337] on button "Next" at bounding box center [1097, 339] width 57 height 76
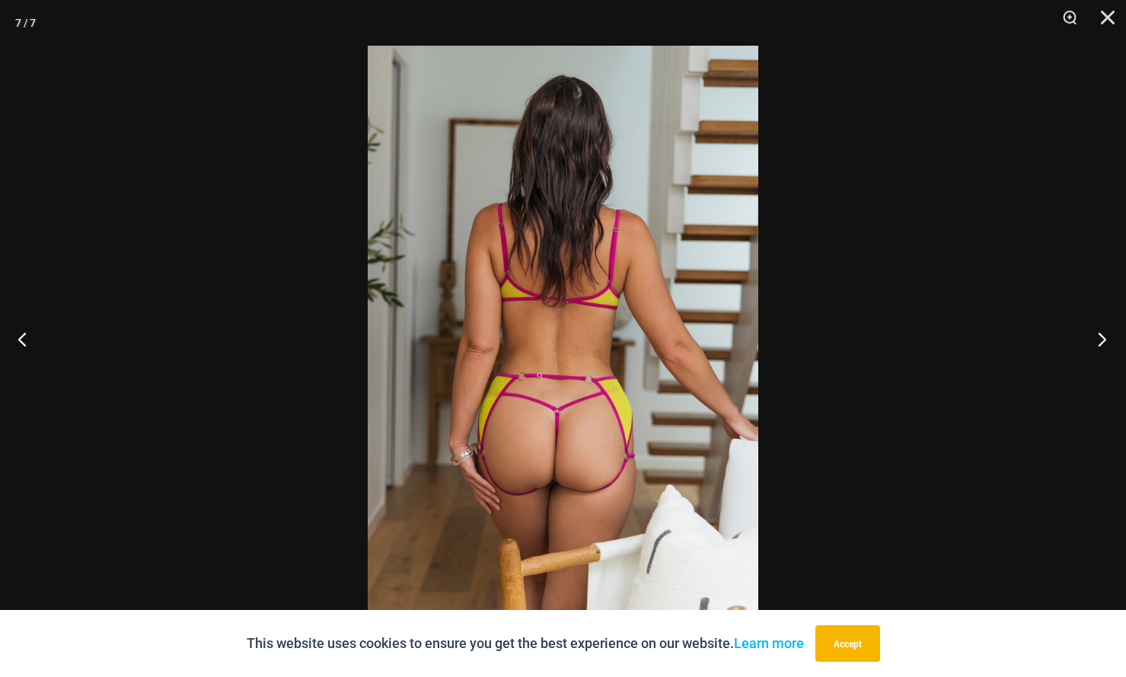
click at [1101, 337] on button "Next" at bounding box center [1097, 339] width 57 height 76
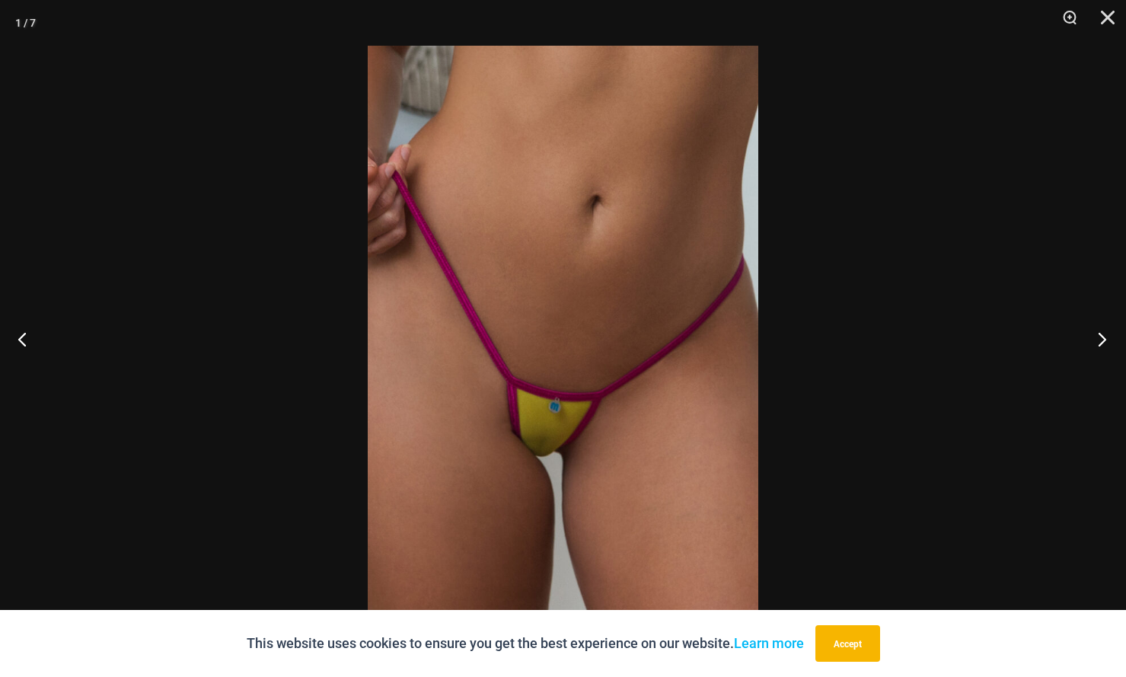
click at [1101, 337] on button "Next" at bounding box center [1097, 339] width 57 height 76
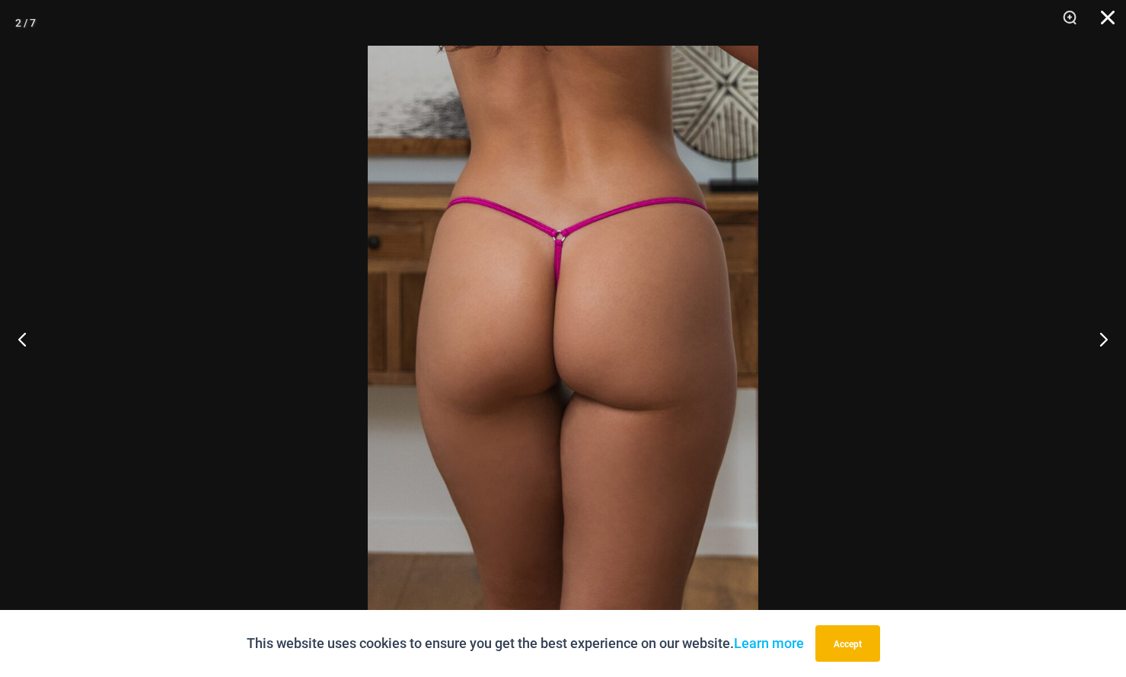
click at [1117, 15] on button "Close" at bounding box center [1103, 23] width 38 height 46
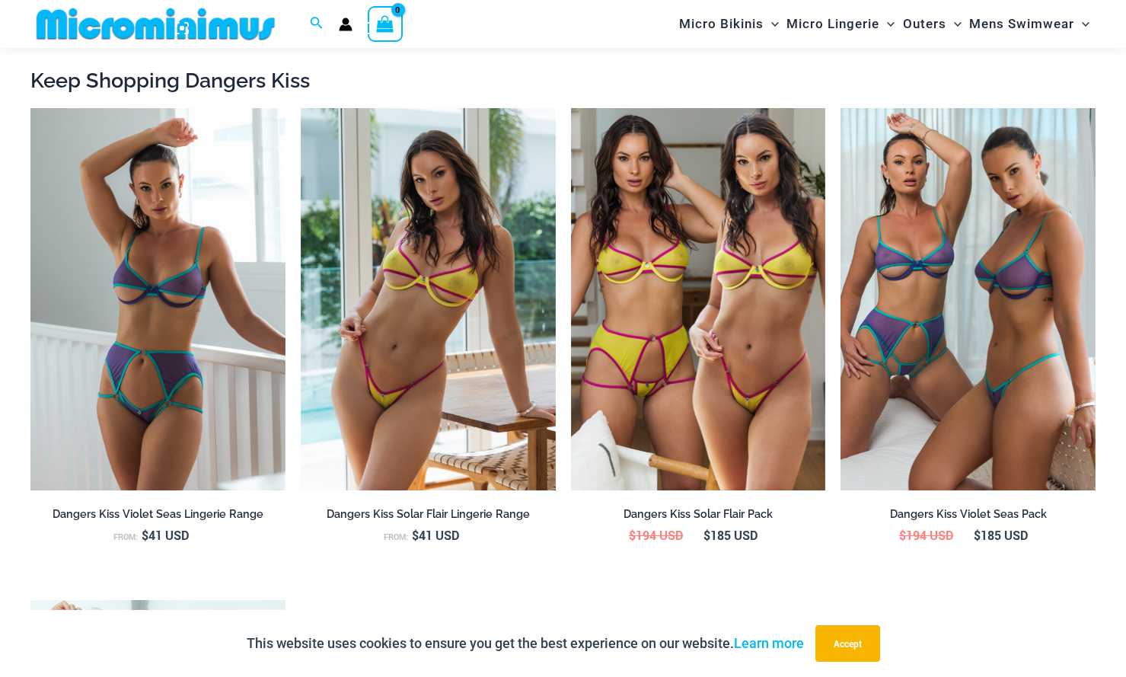
scroll to position [1521, 0]
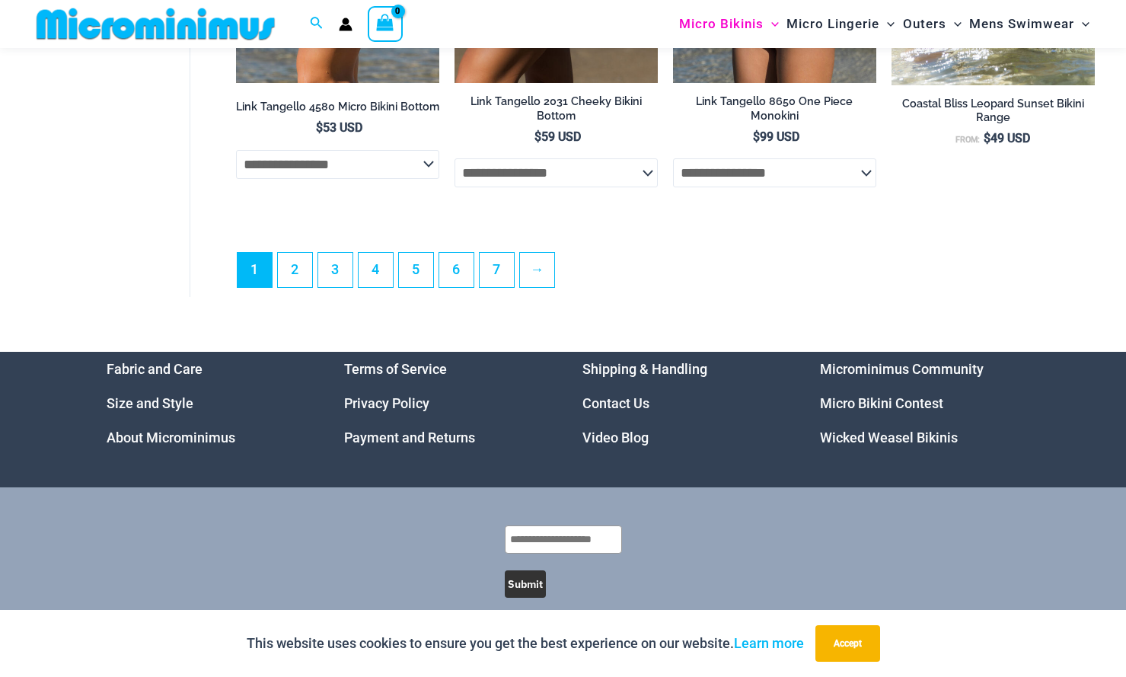
scroll to position [3952, 0]
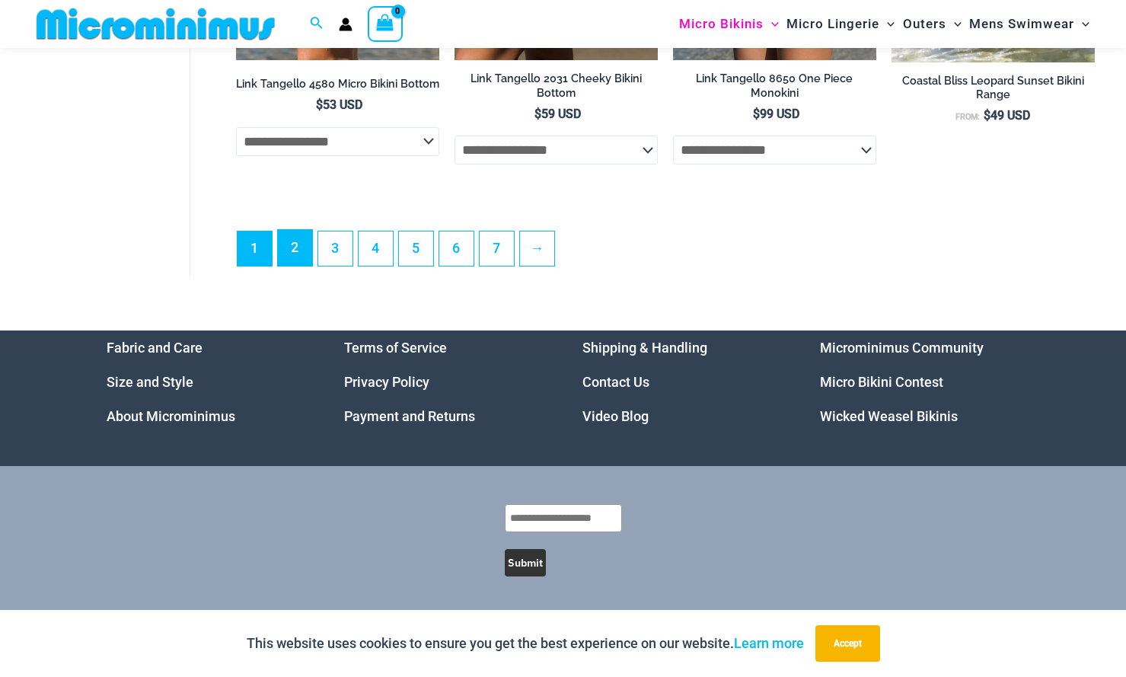
click at [302, 245] on link "2" at bounding box center [295, 248] width 34 height 36
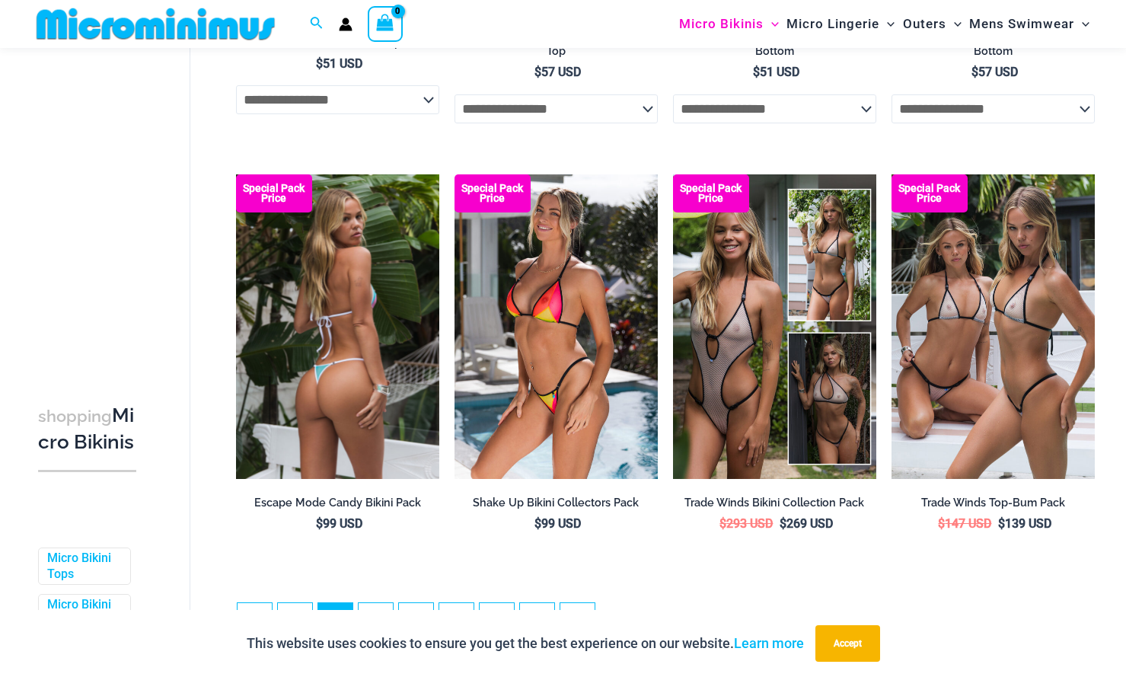
scroll to position [3263, 0]
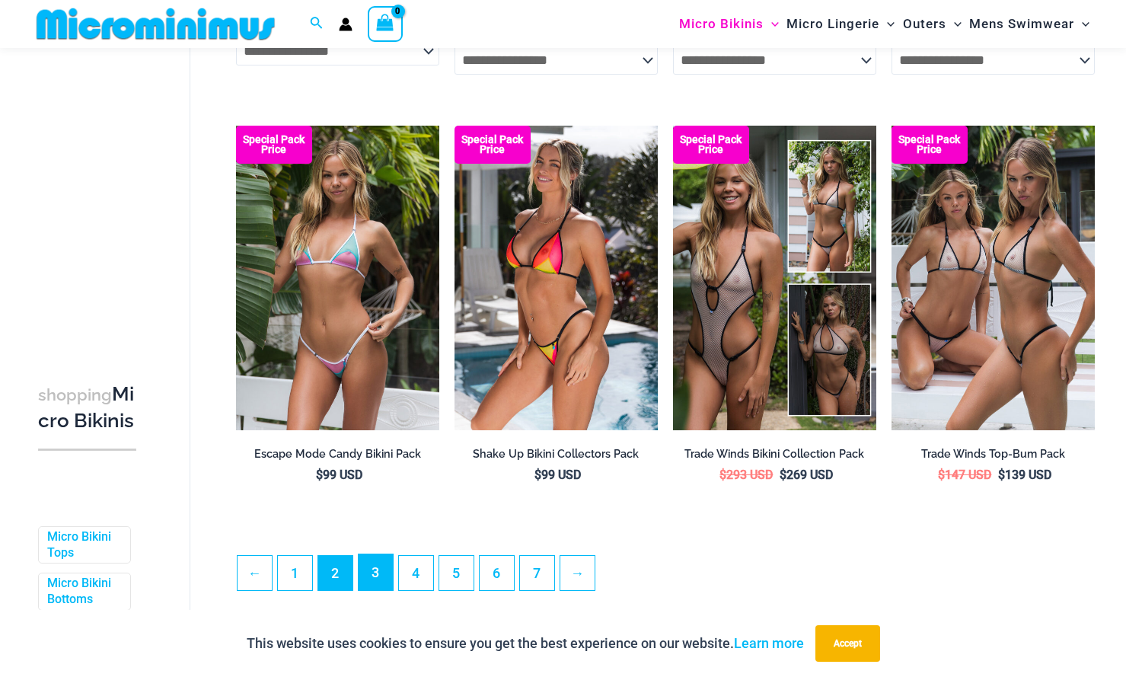
click at [380, 590] on link "3" at bounding box center [376, 572] width 34 height 36
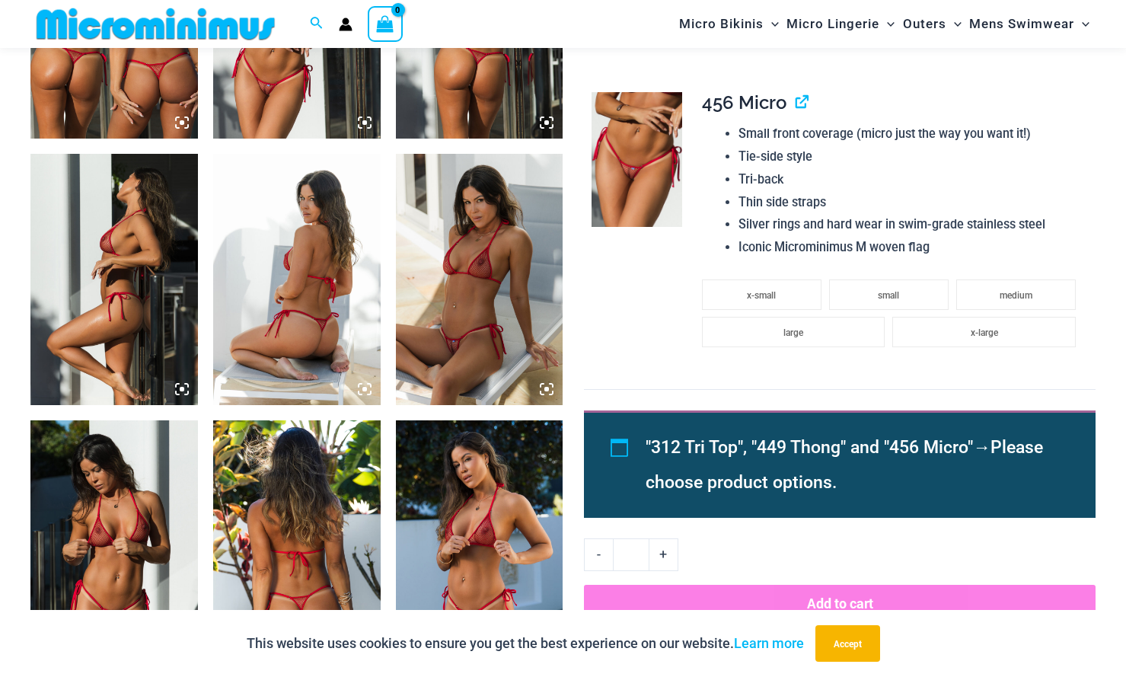
scroll to position [685, 0]
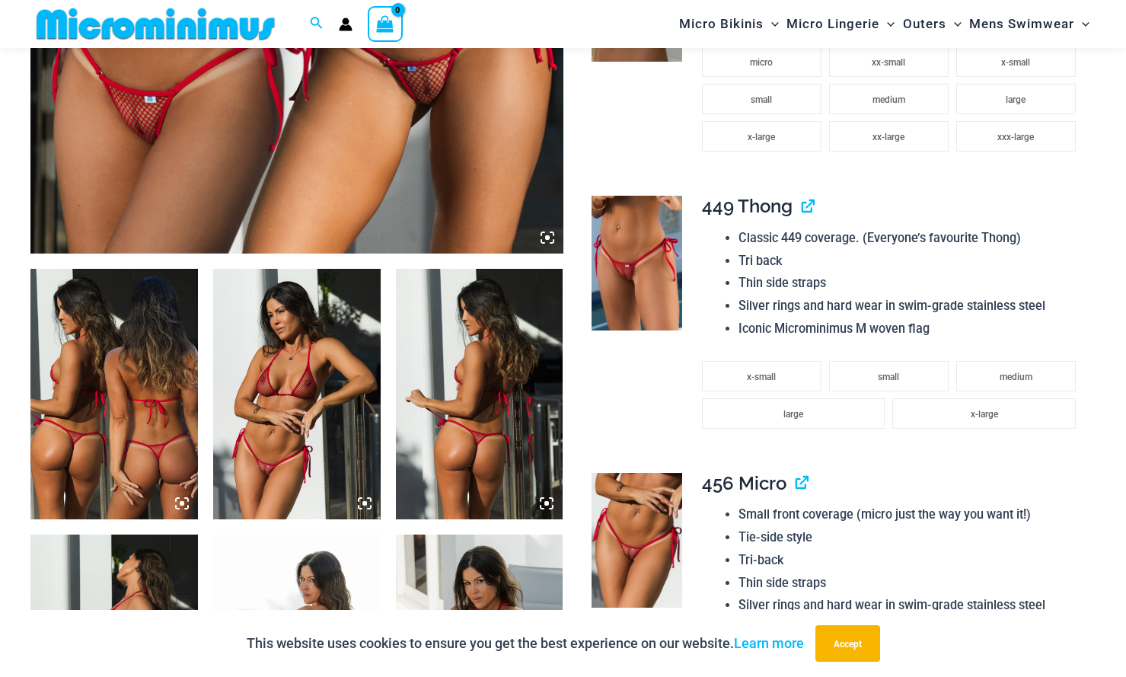
click at [127, 388] on img at bounding box center [114, 394] width 168 height 251
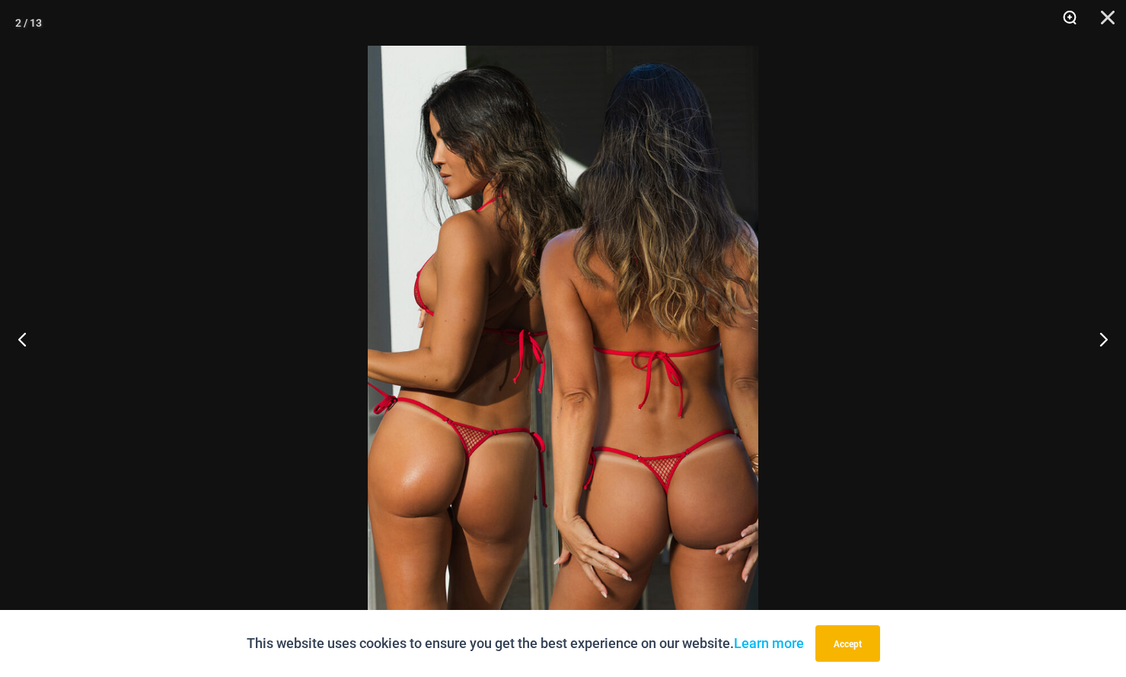
click at [1075, 15] on button "Zoom" at bounding box center [1064, 23] width 38 height 46
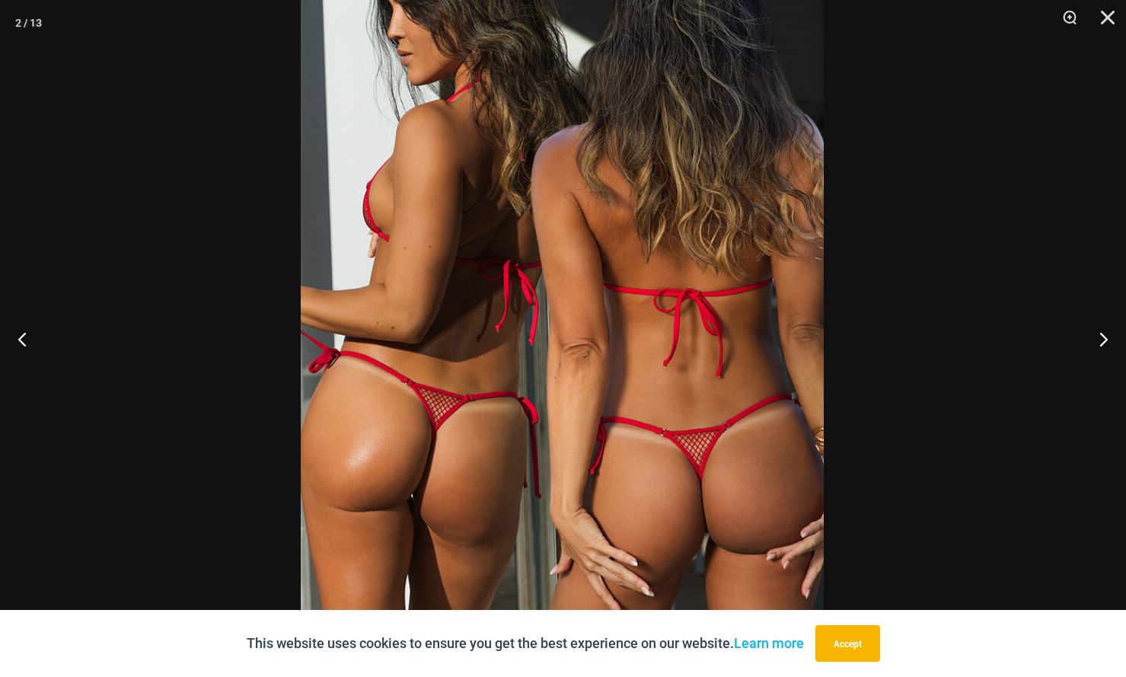
click at [768, 299] on img at bounding box center [562, 272] width 523 height 784
click at [1093, 343] on button "Next" at bounding box center [1097, 339] width 57 height 76
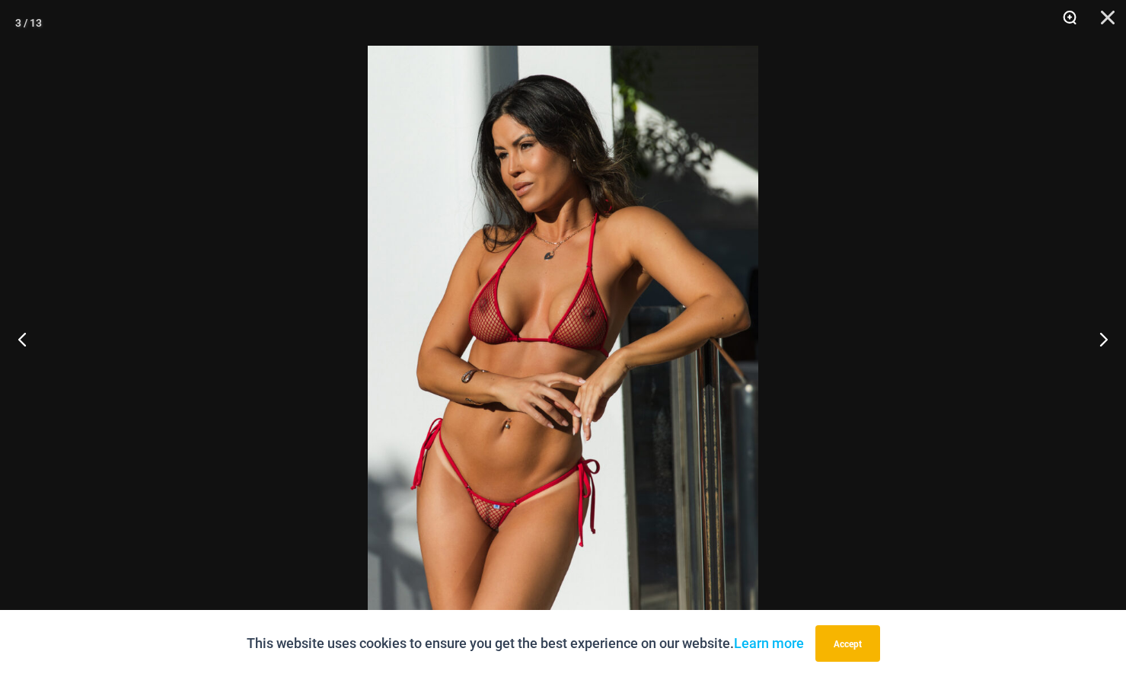
click at [1068, 18] on button "Zoom" at bounding box center [1064, 23] width 38 height 46
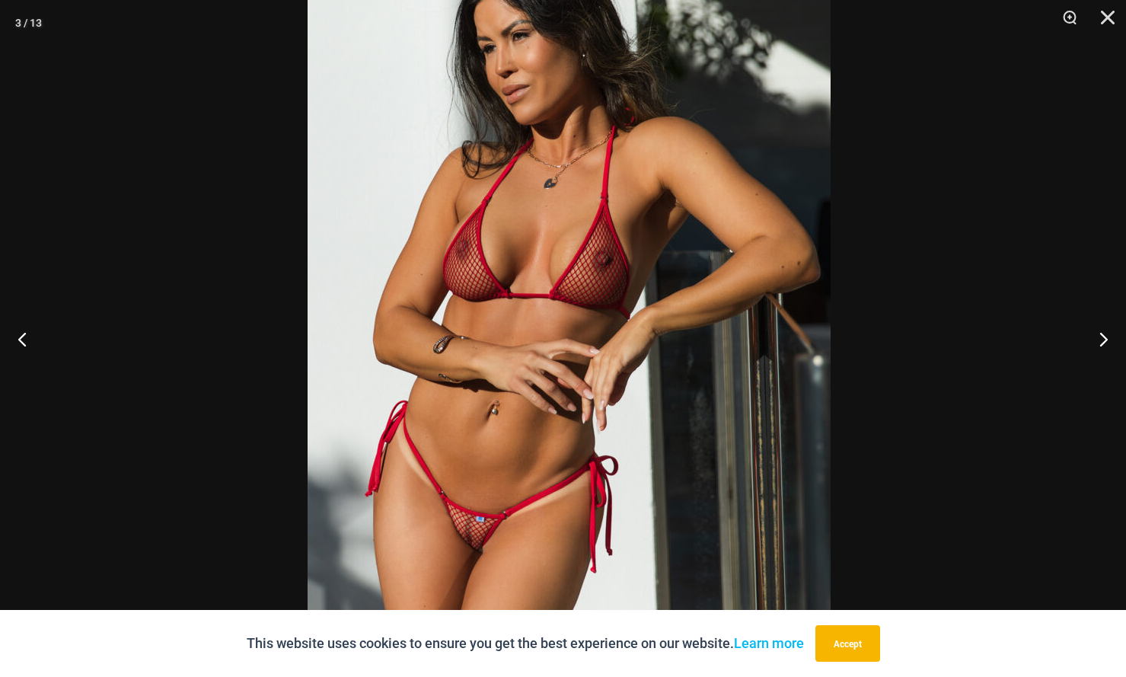
click at [685, 448] on img at bounding box center [569, 294] width 523 height 784
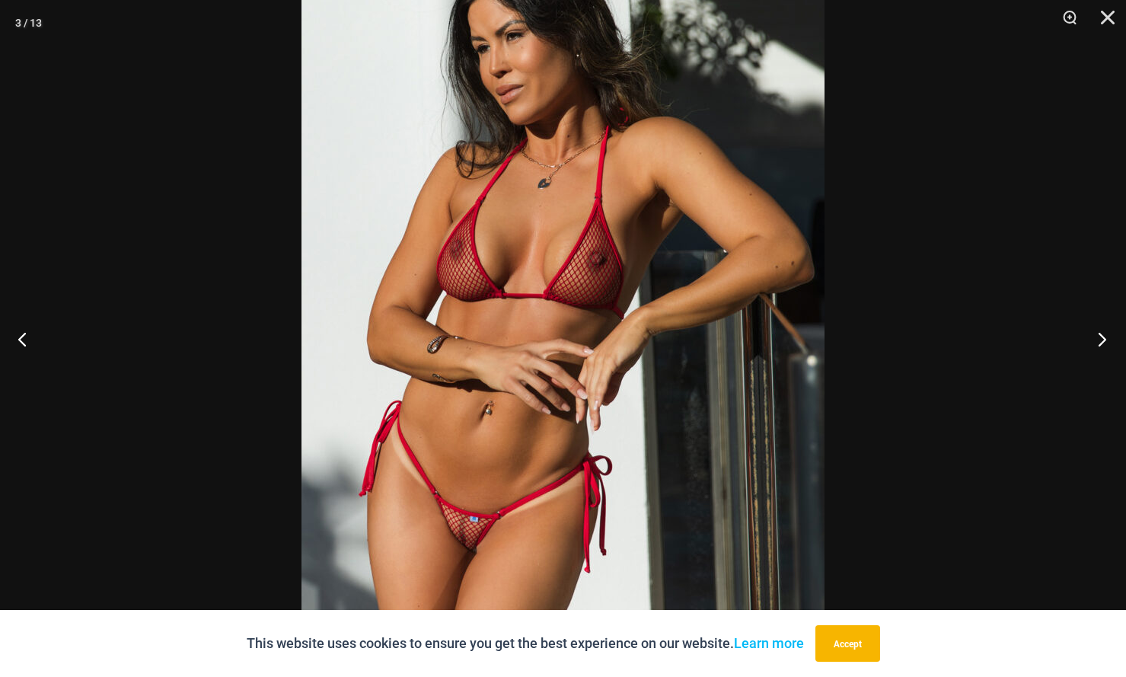
click at [1111, 333] on button "Next" at bounding box center [1097, 339] width 57 height 76
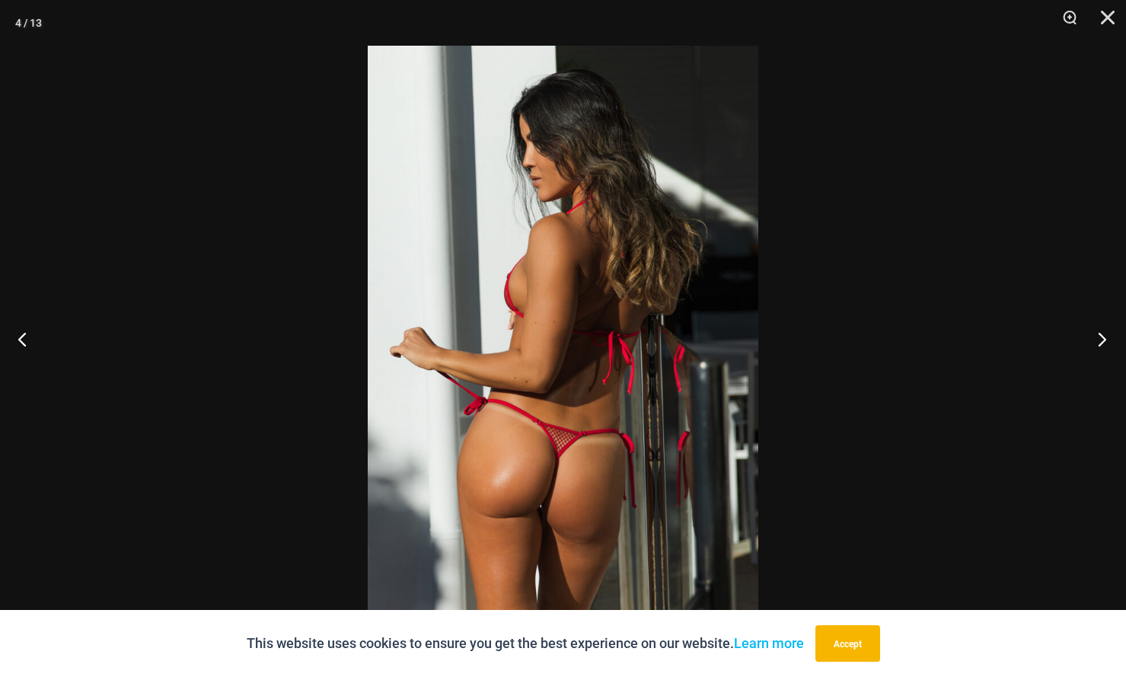
click at [1099, 339] on button "Next" at bounding box center [1097, 339] width 57 height 76
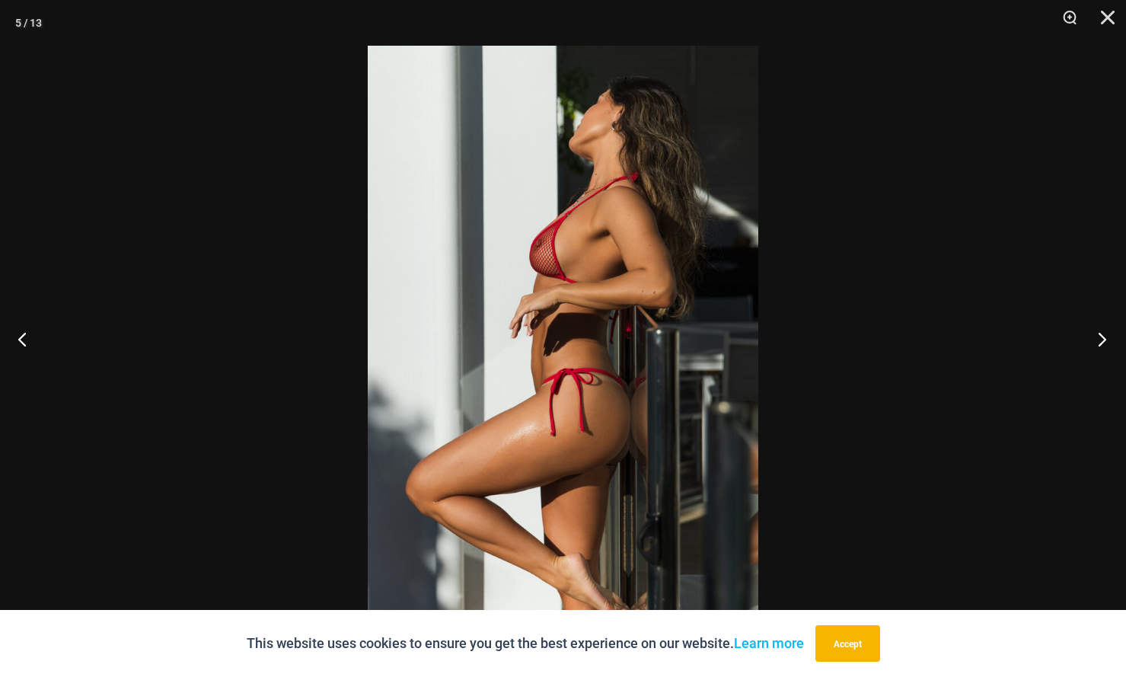
click at [1097, 341] on button "Next" at bounding box center [1097, 339] width 57 height 76
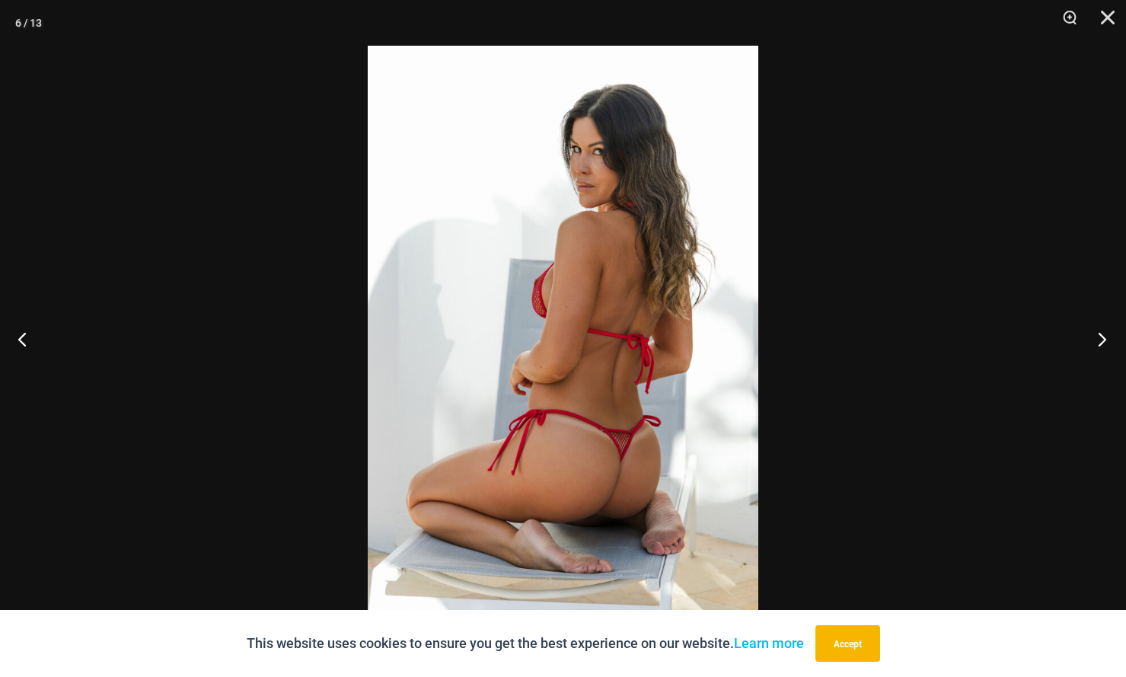
click at [1097, 341] on button "Next" at bounding box center [1097, 339] width 57 height 76
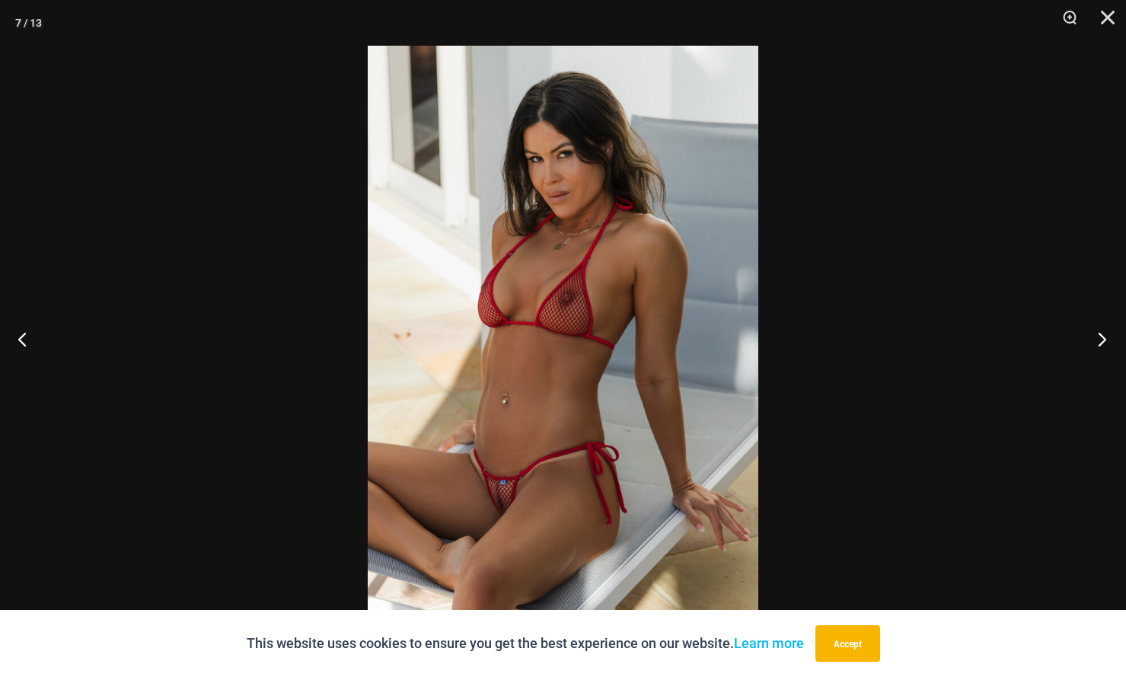
click at [1095, 345] on button "Next" at bounding box center [1097, 339] width 57 height 76
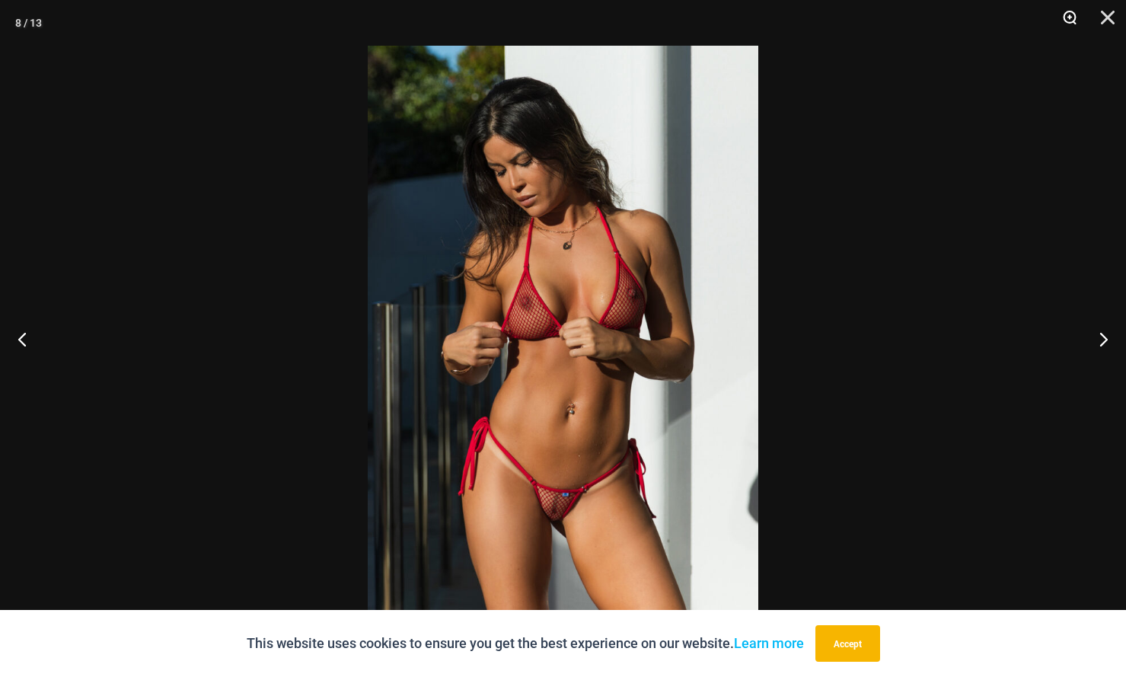
click at [1076, 14] on button "Zoom" at bounding box center [1064, 23] width 38 height 46
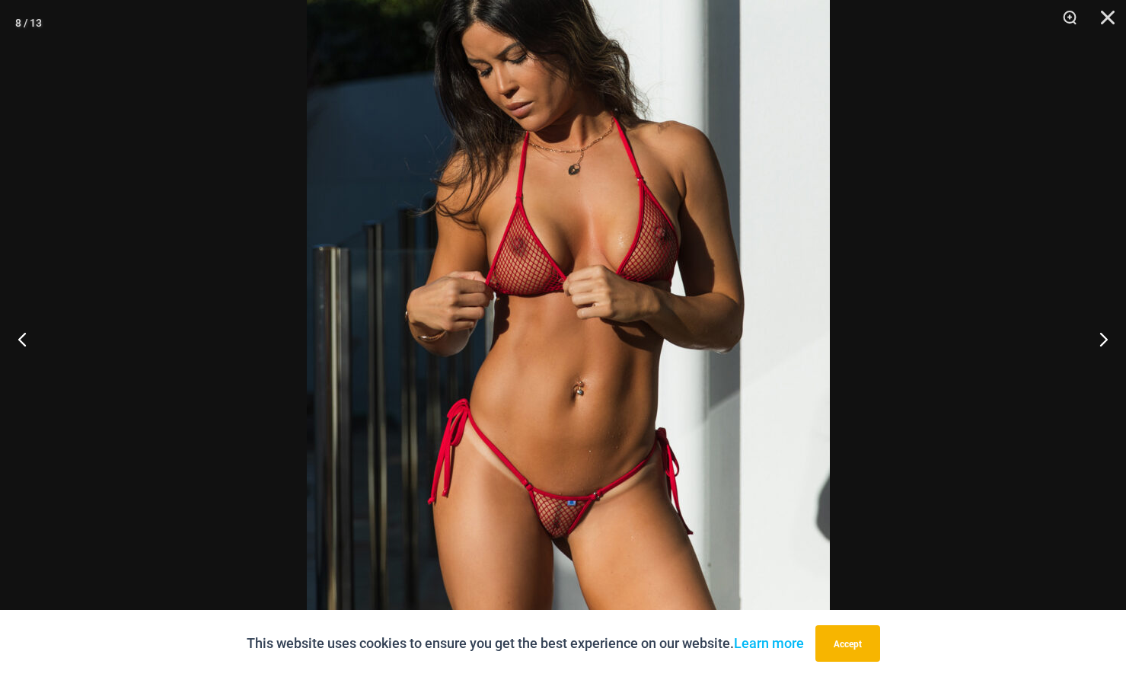
click at [678, 492] on img at bounding box center [568, 294] width 523 height 784
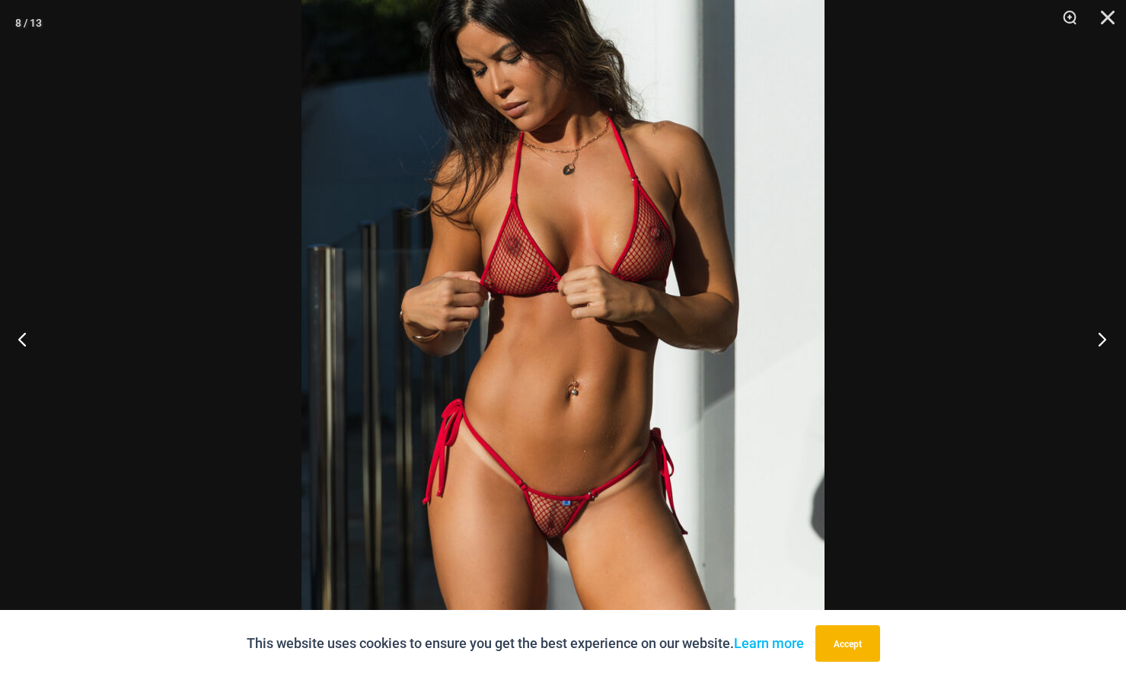
click at [1100, 343] on button "Next" at bounding box center [1097, 339] width 57 height 76
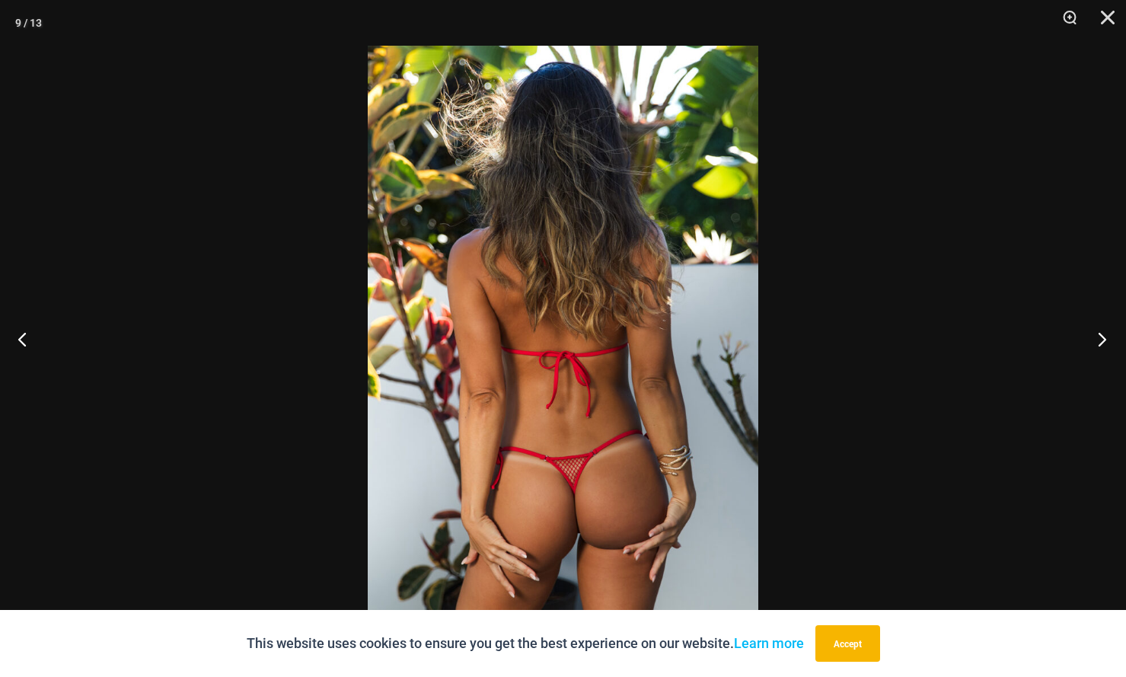
click at [1093, 337] on button "Next" at bounding box center [1097, 339] width 57 height 76
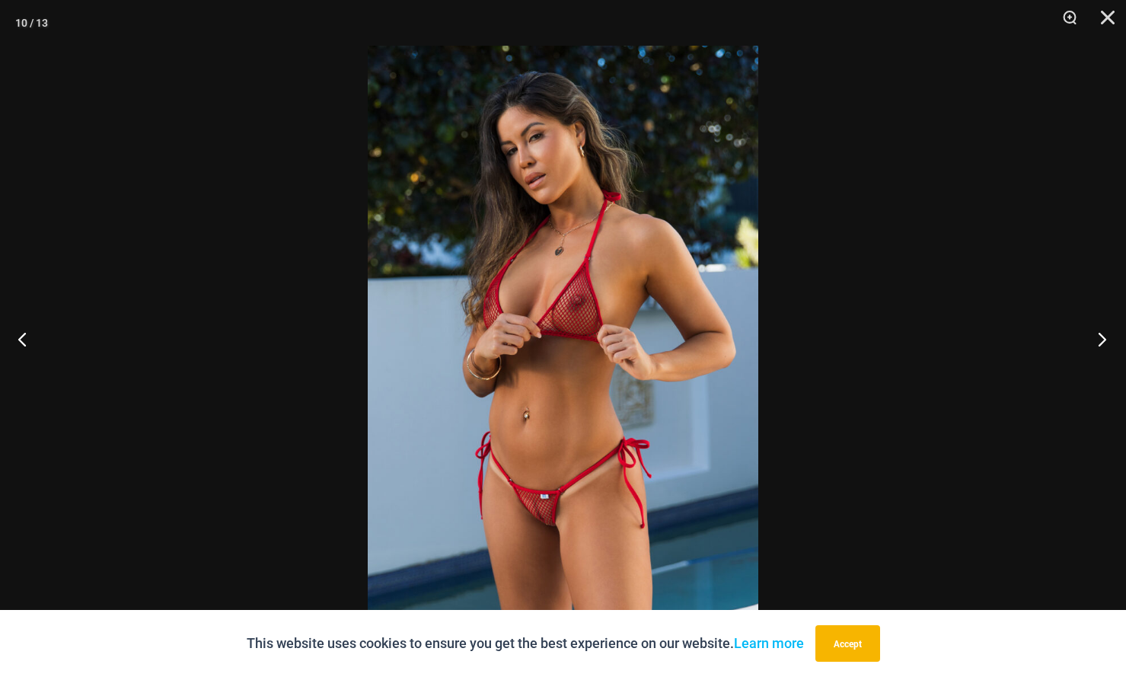
click at [1093, 338] on button "Next" at bounding box center [1097, 339] width 57 height 76
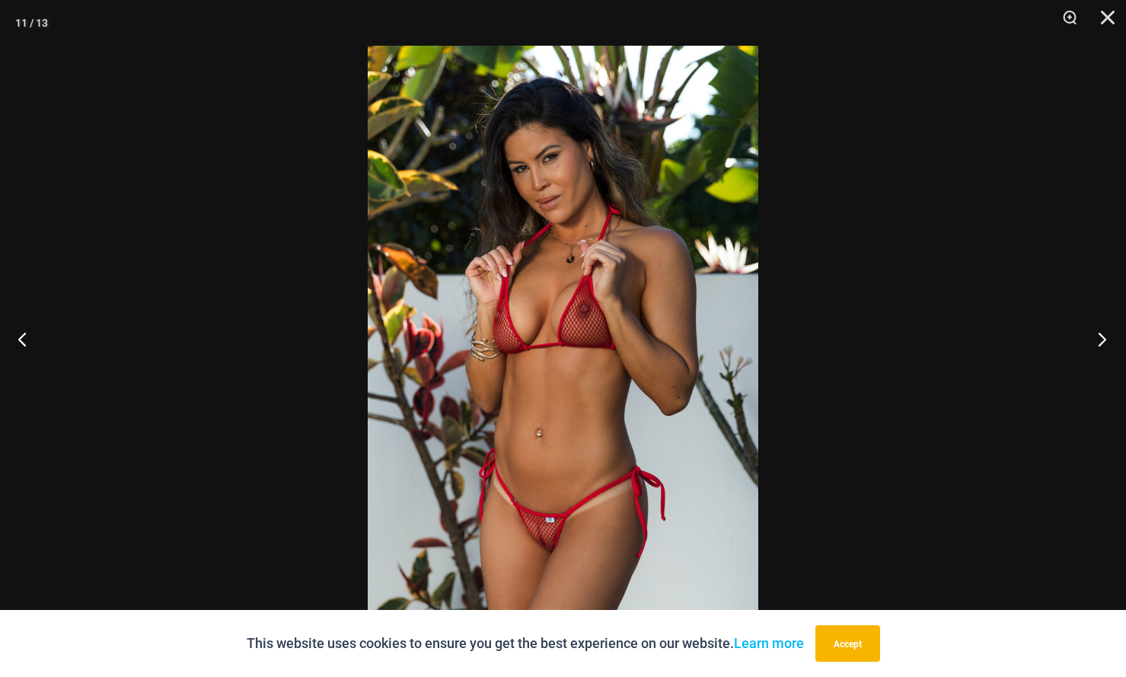
click at [1093, 338] on button "Next" at bounding box center [1097, 339] width 57 height 76
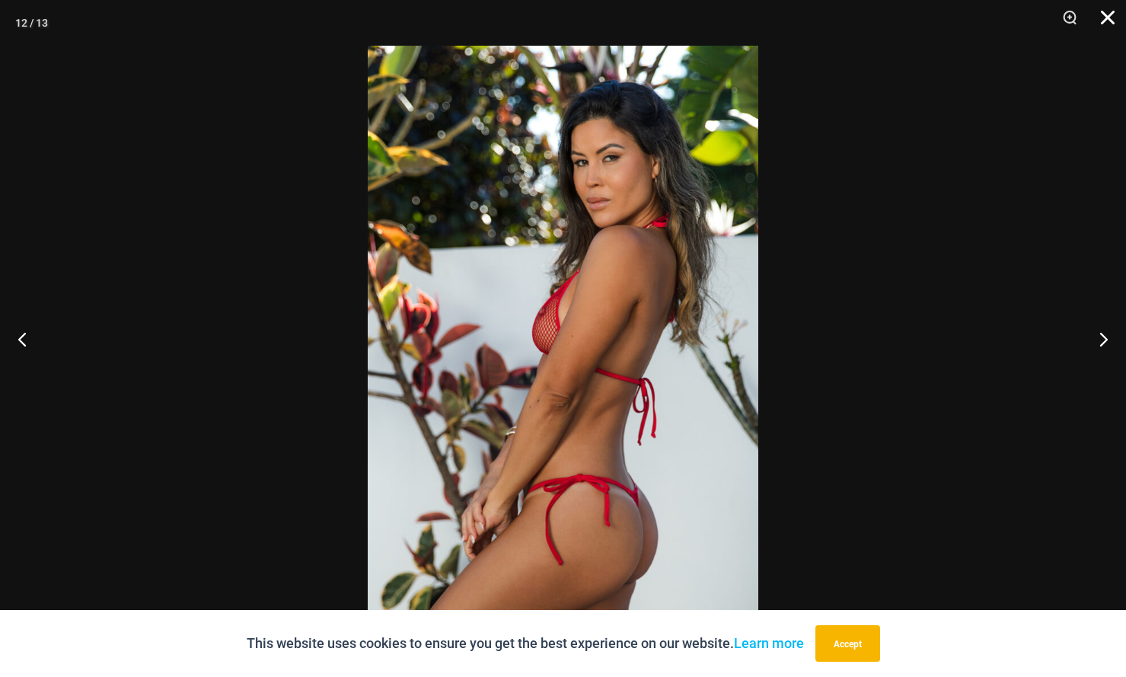
click at [1110, 19] on button "Close" at bounding box center [1103, 23] width 38 height 46
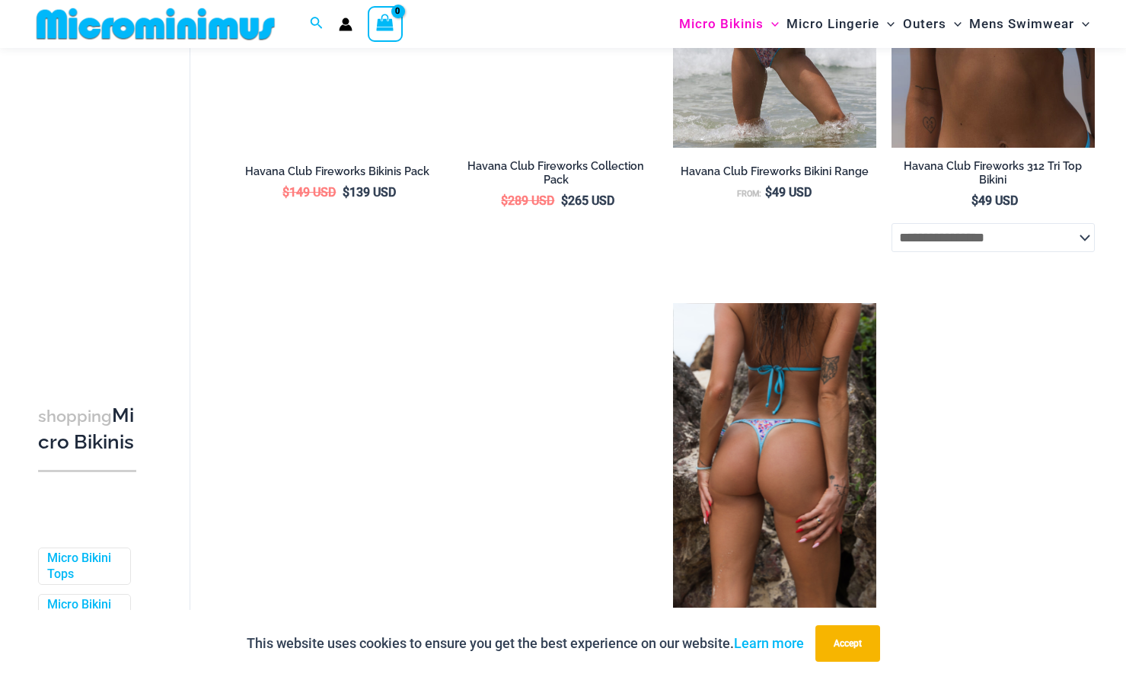
scroll to position [3415, 0]
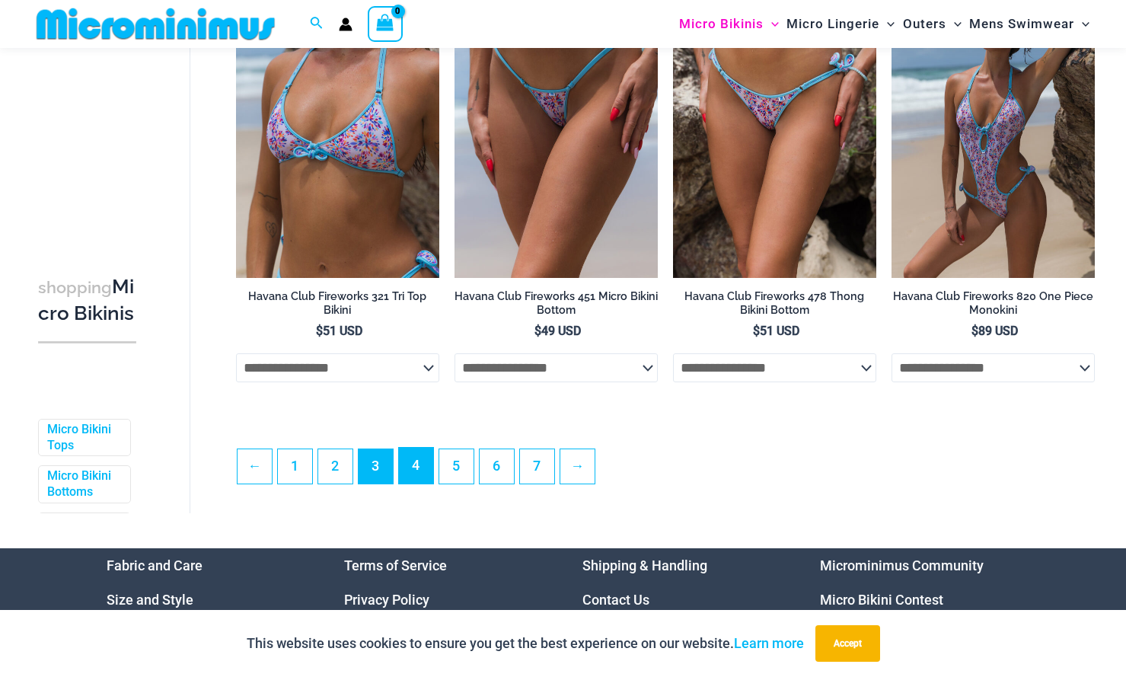
click at [425, 484] on link "4" at bounding box center [416, 466] width 34 height 36
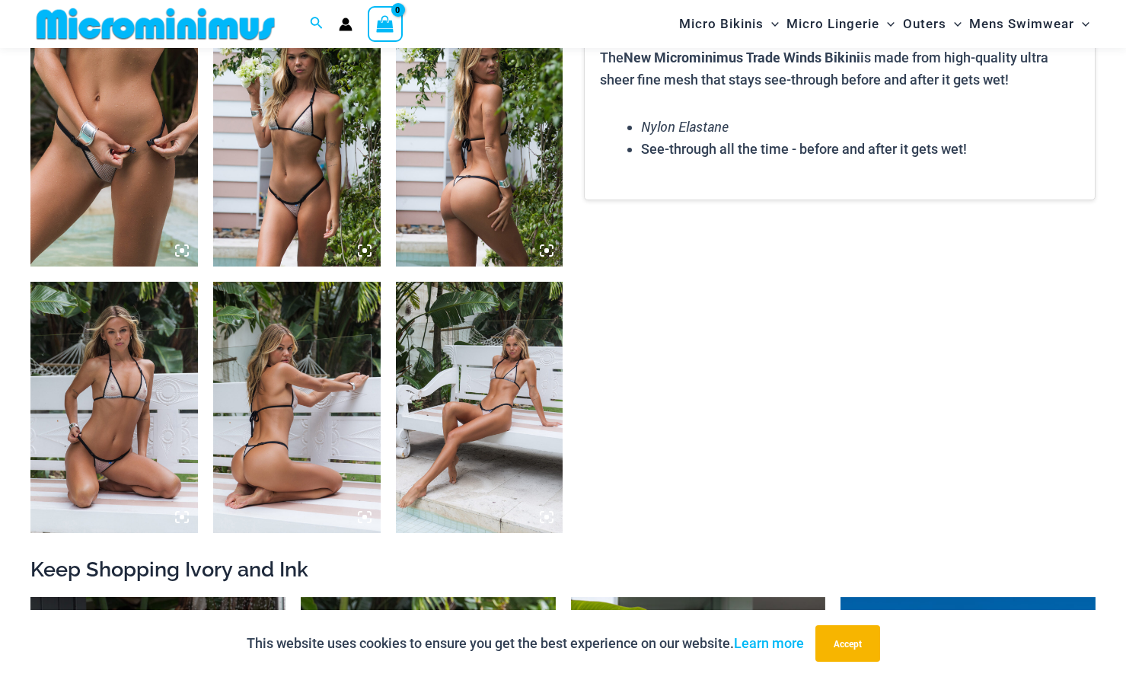
scroll to position [1207, 0]
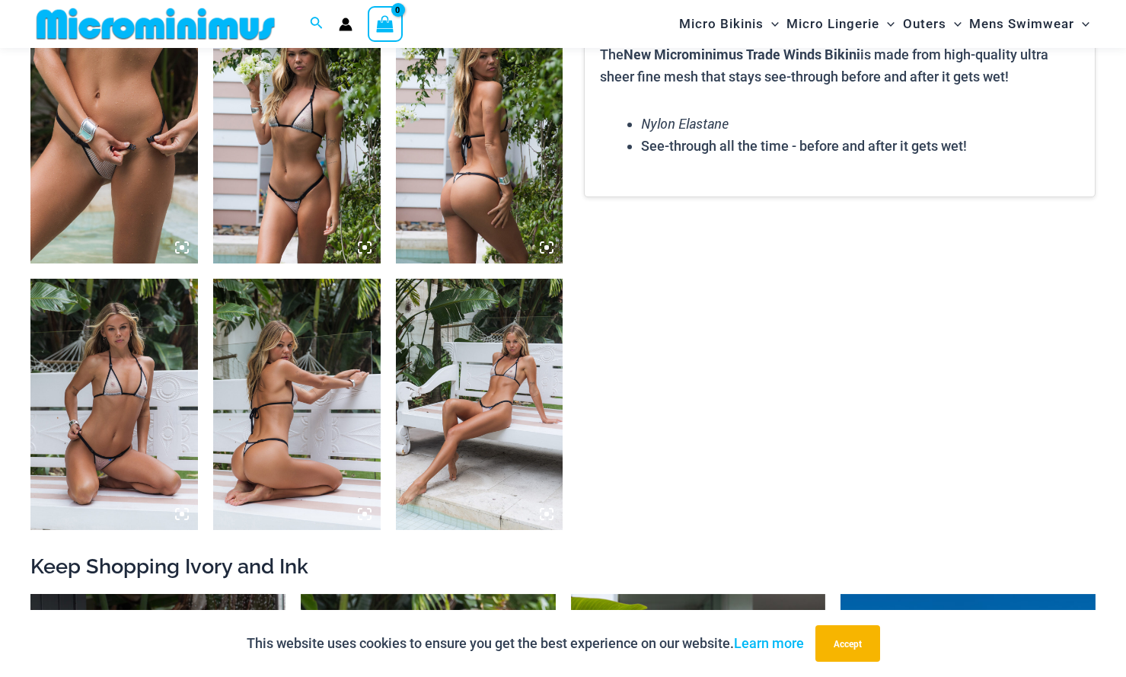
click at [95, 161] on img at bounding box center [114, 137] width 168 height 251
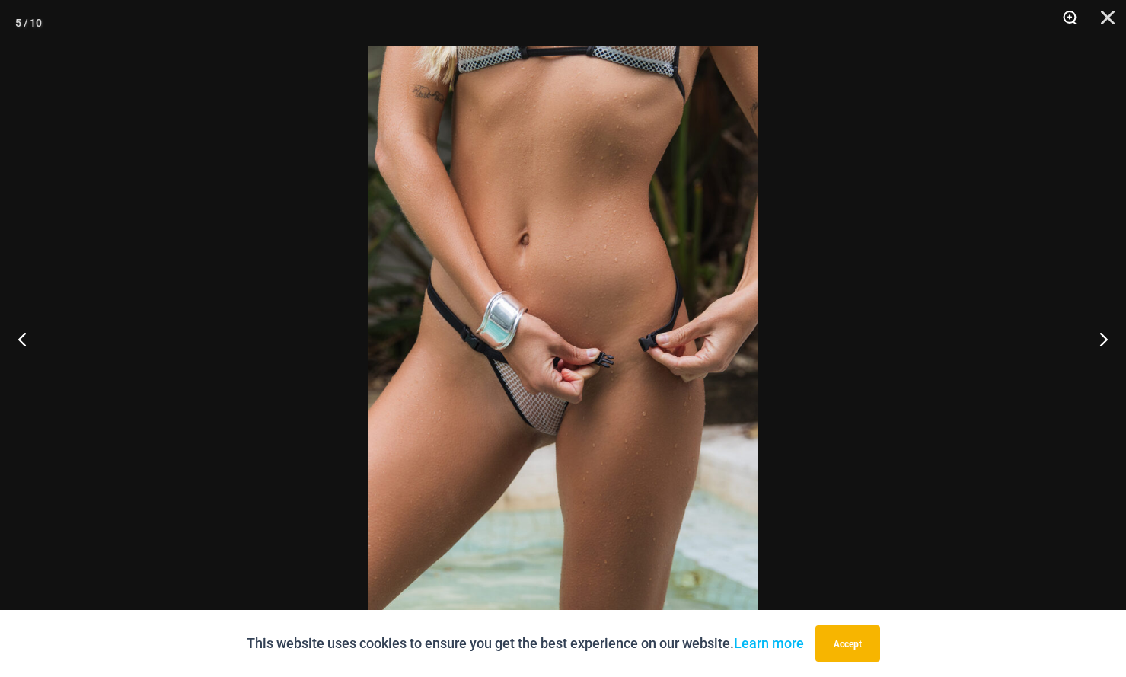
click at [1065, 14] on button "Zoom" at bounding box center [1064, 23] width 38 height 46
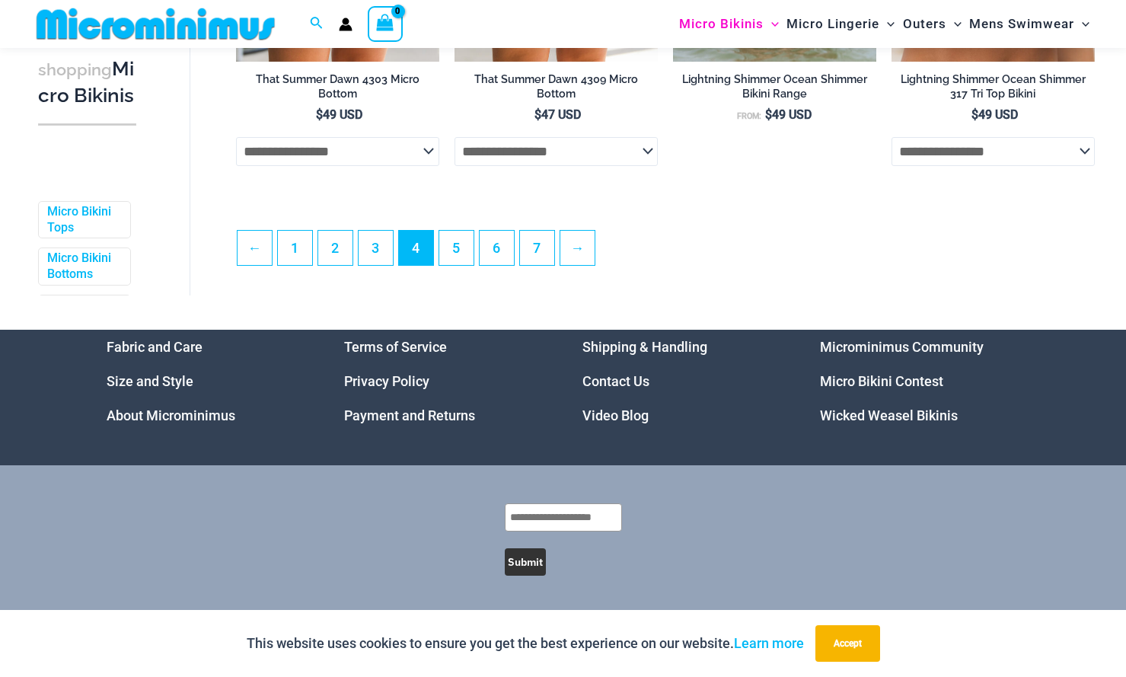
scroll to position [3637, 0]
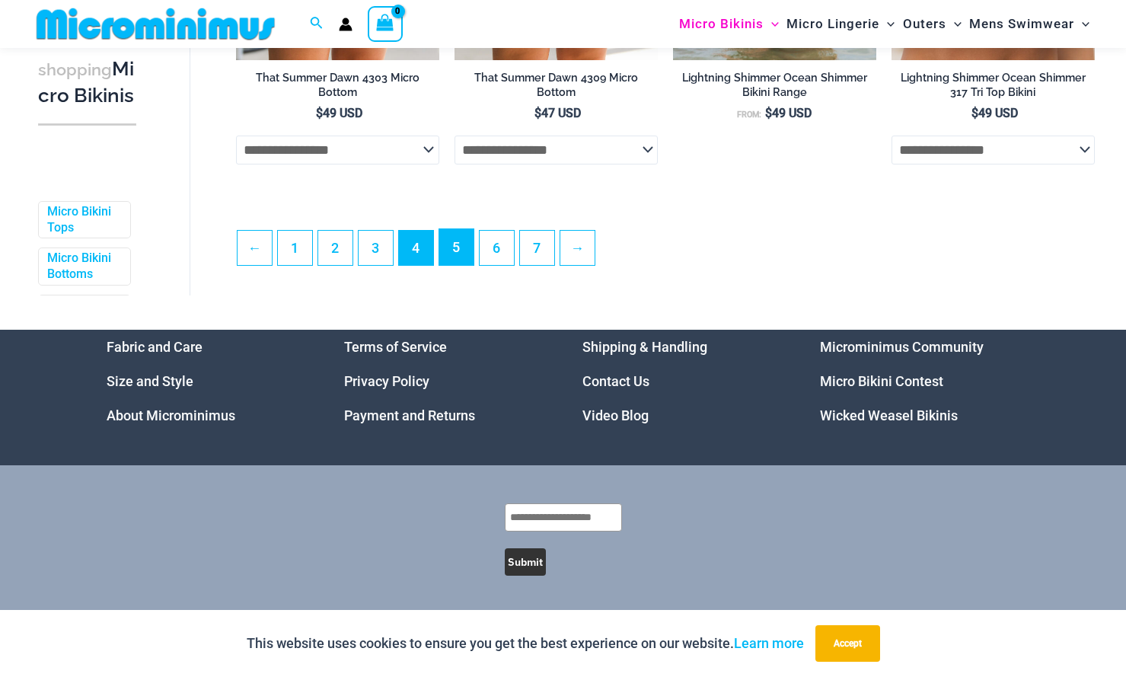
click at [443, 243] on link "5" at bounding box center [456, 247] width 34 height 36
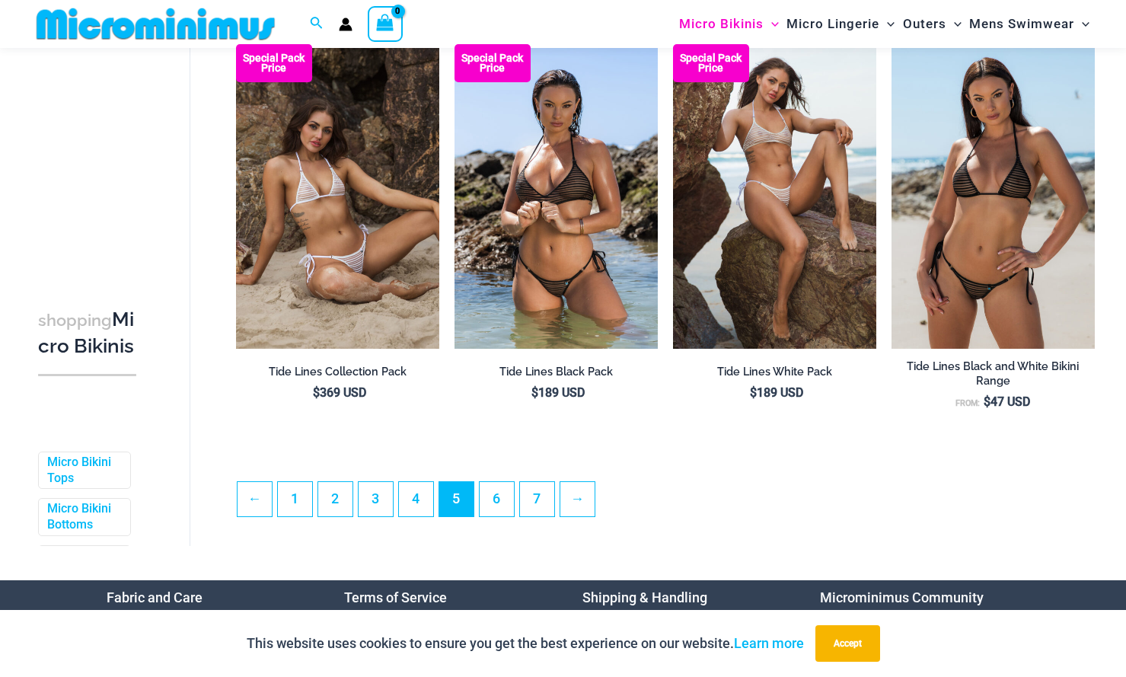
scroll to position [3338, 0]
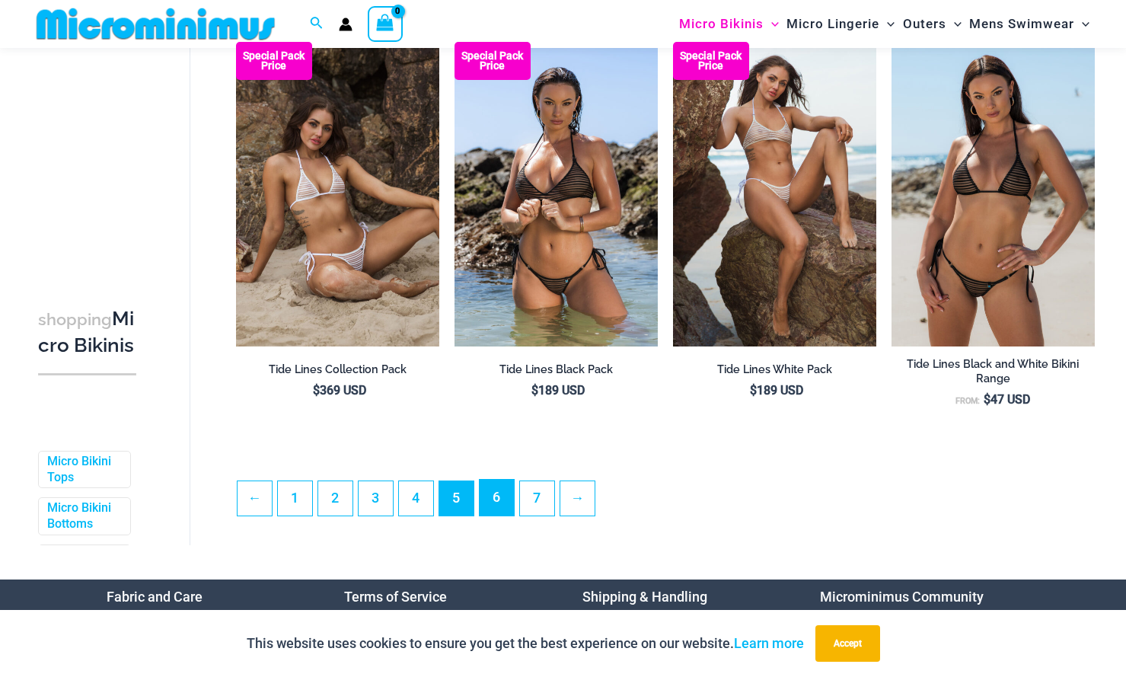
click at [508, 515] on link "6" at bounding box center [497, 498] width 34 height 36
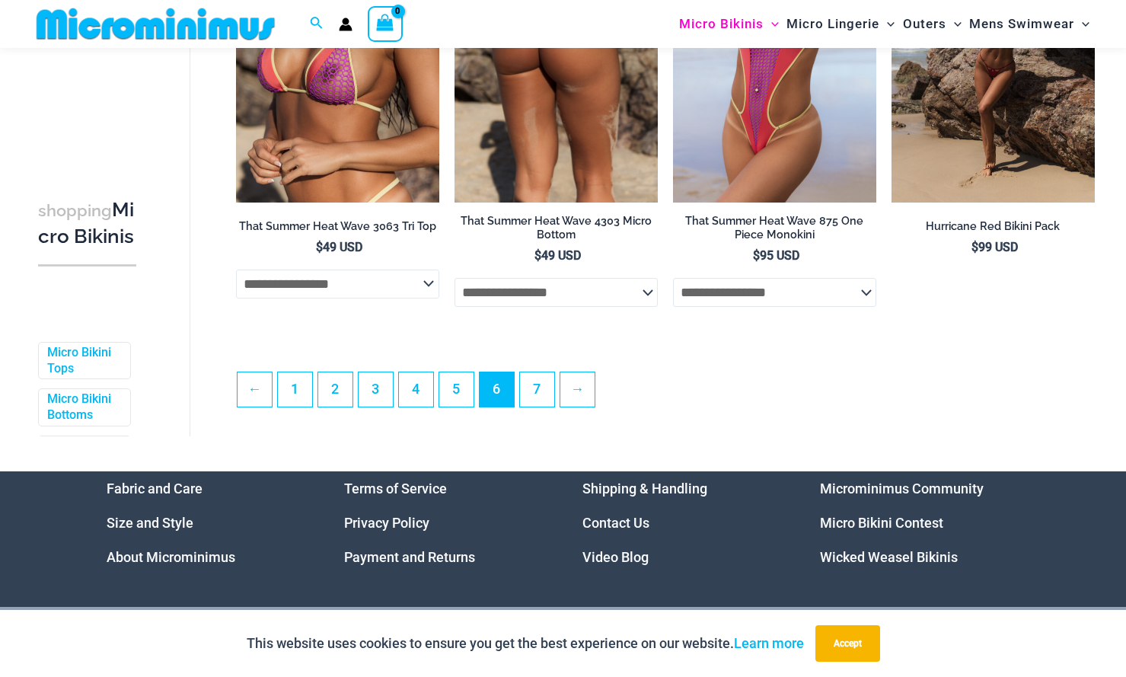
scroll to position [3491, 0]
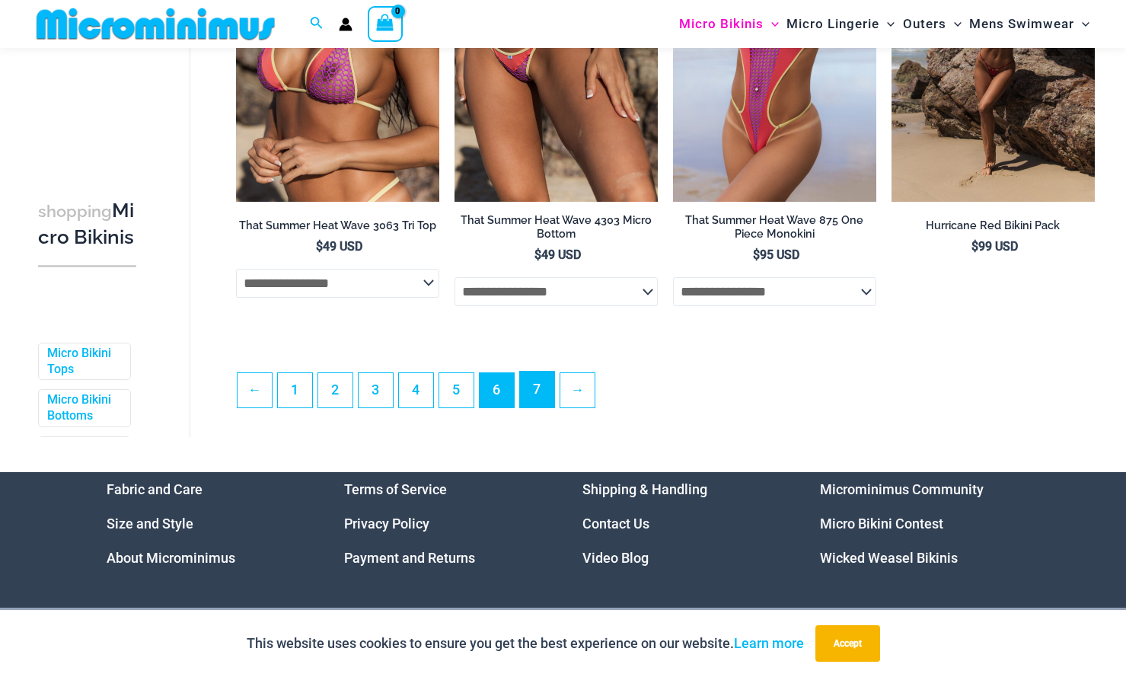
click at [547, 407] on link "7" at bounding box center [537, 390] width 34 height 36
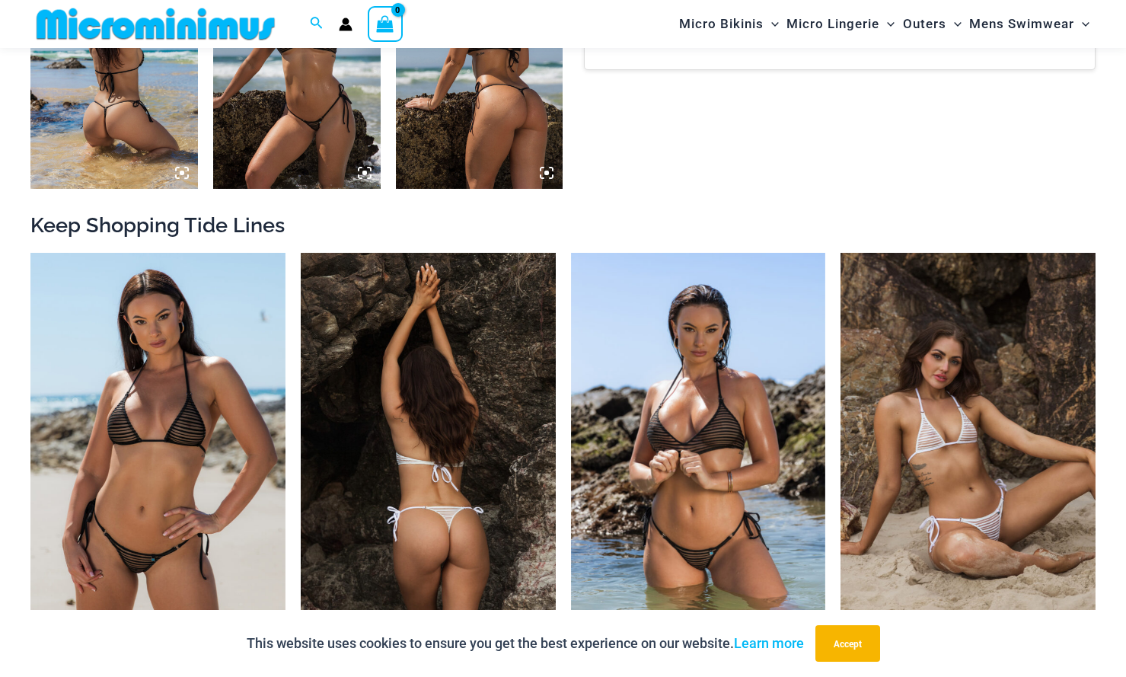
scroll to position [1282, 0]
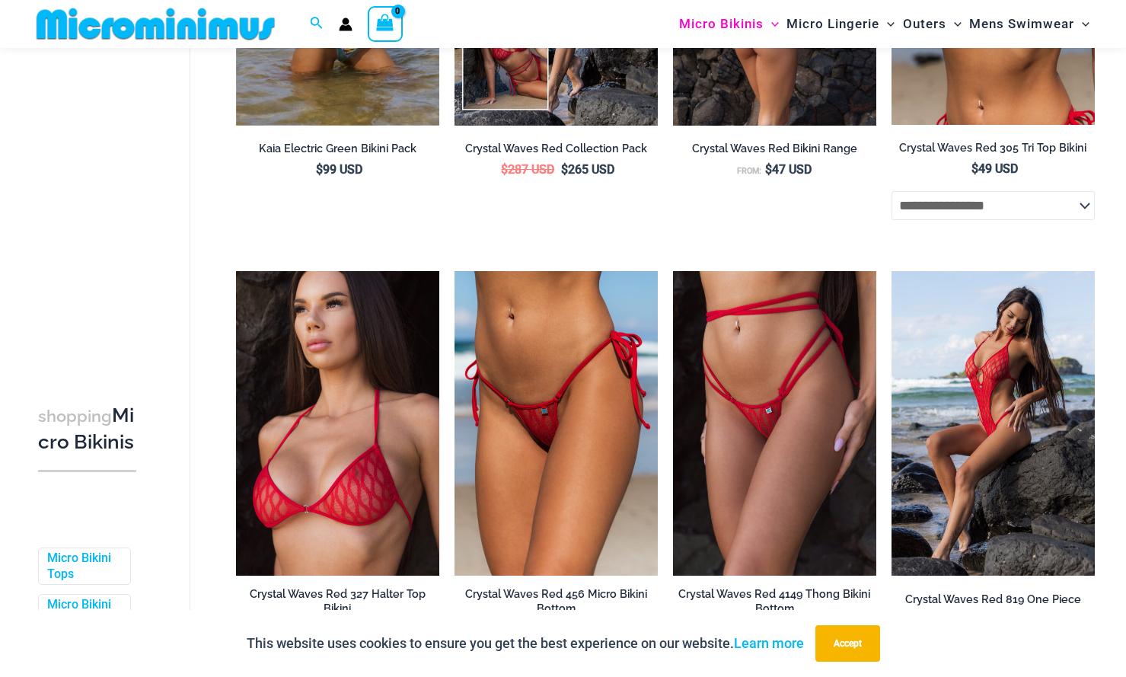
scroll to position [65, 0]
